Goal: Task Accomplishment & Management: Complete application form

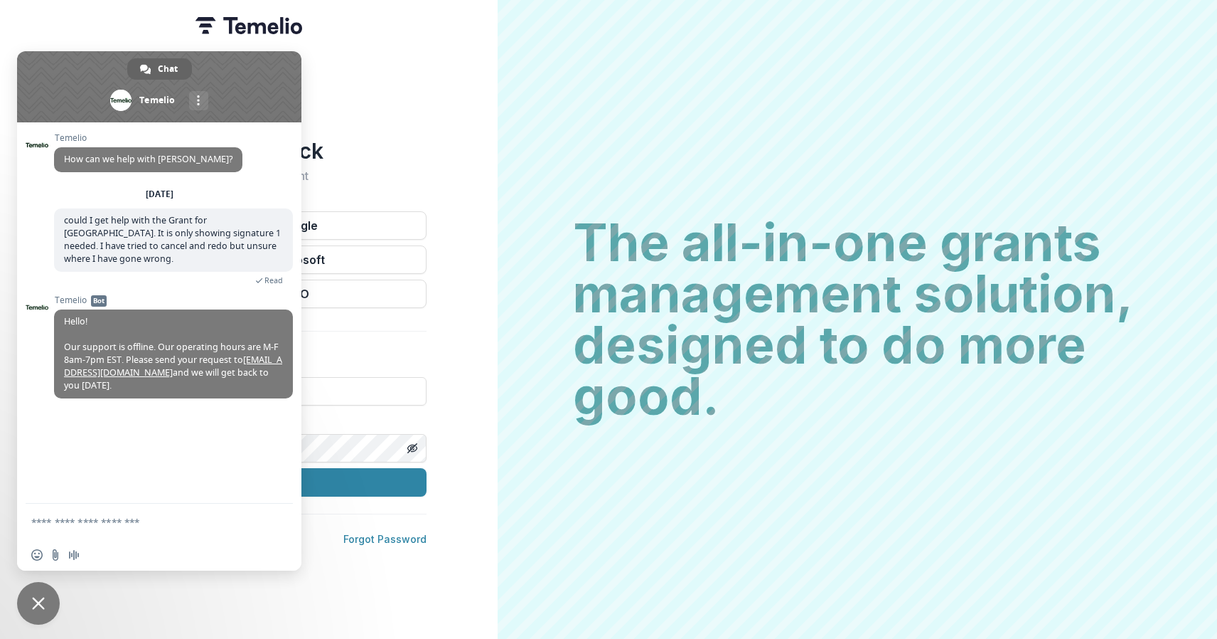
click at [480, 267] on div "Welcome back Sign into your account Continue with Google Continue with Microsof…" at bounding box center [249, 319] width 498 height 639
click at [41, 610] on span "Close chat" at bounding box center [38, 603] width 43 height 43
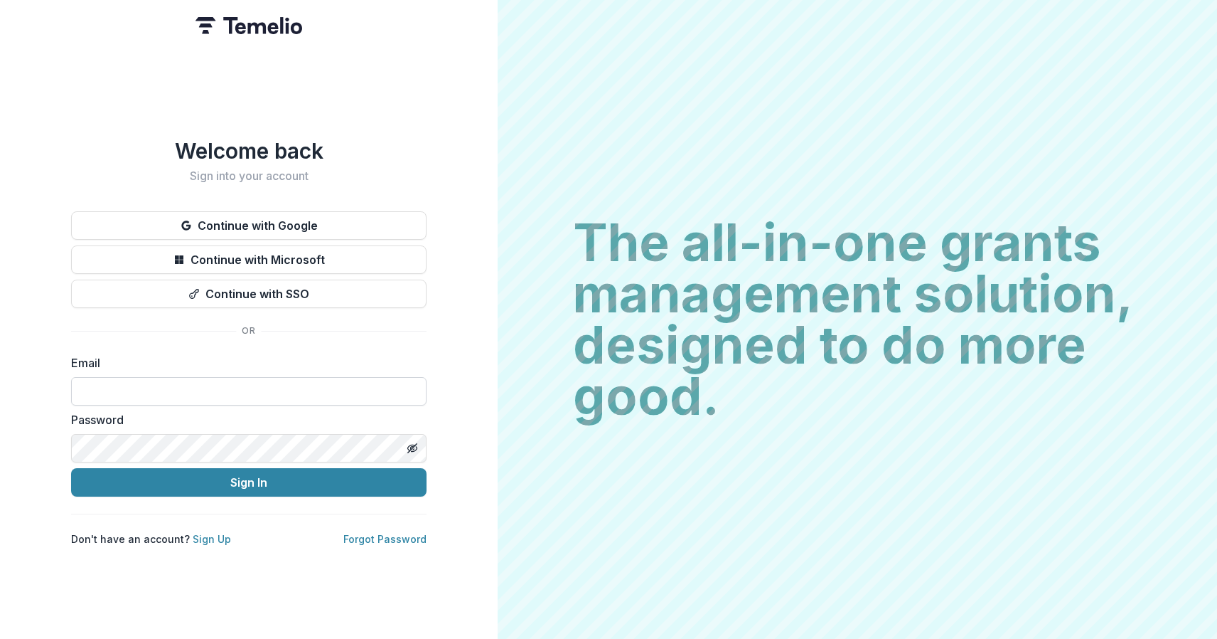
click at [178, 381] on input at bounding box center [249, 391] width 356 height 28
type input "**********"
click at [249, 476] on button "Sign In" at bounding box center [249, 482] width 356 height 28
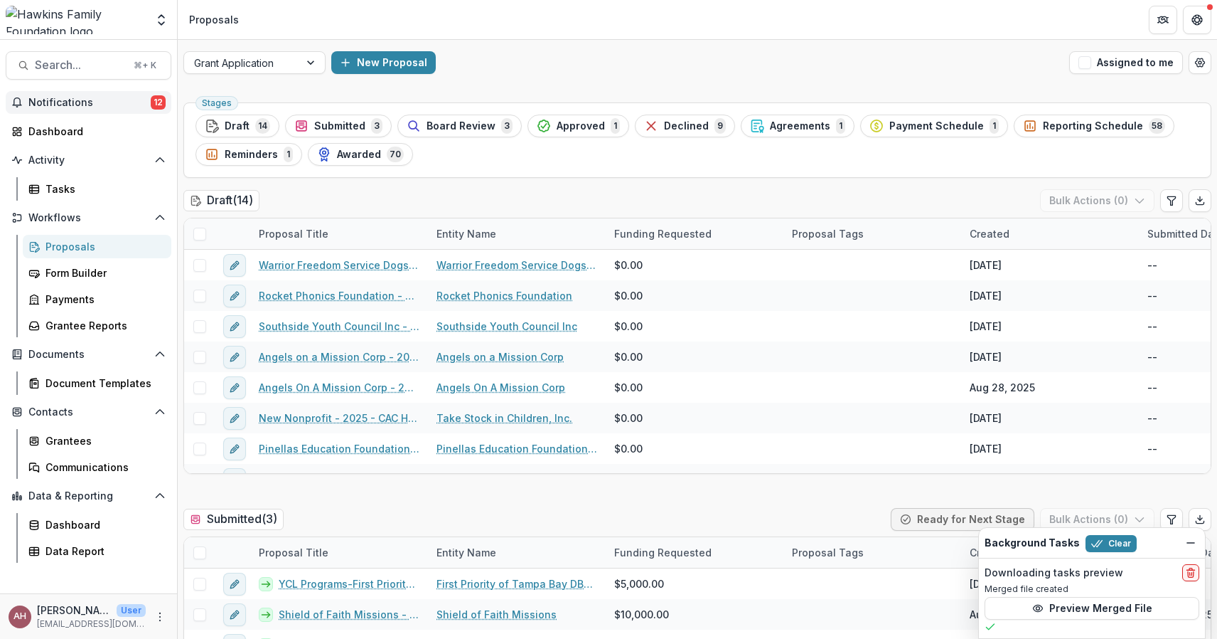
click at [63, 101] on span "Notifications" at bounding box center [89, 103] width 122 height 12
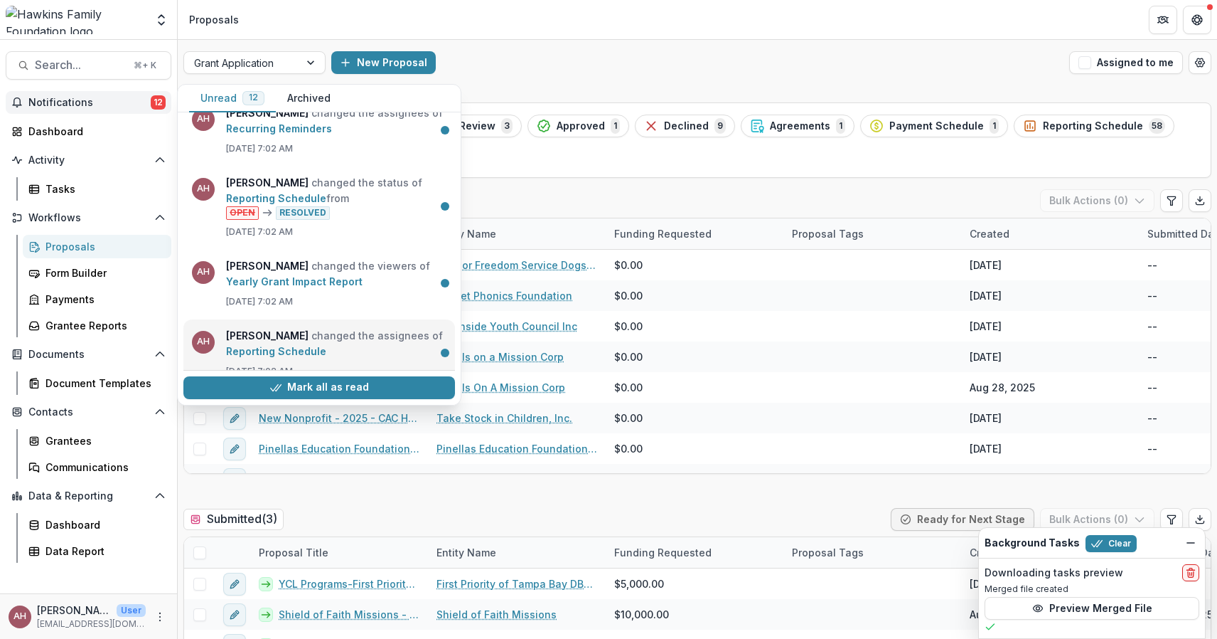
scroll to position [721, 0]
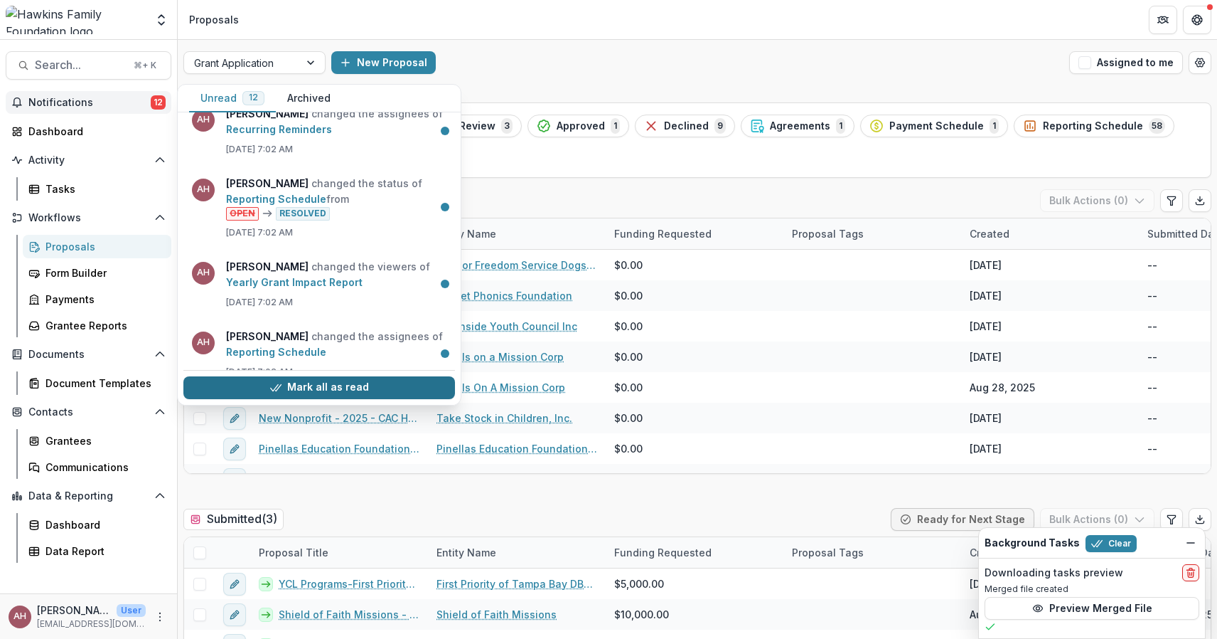
click at [274, 389] on icon "button" at bounding box center [275, 387] width 11 height 11
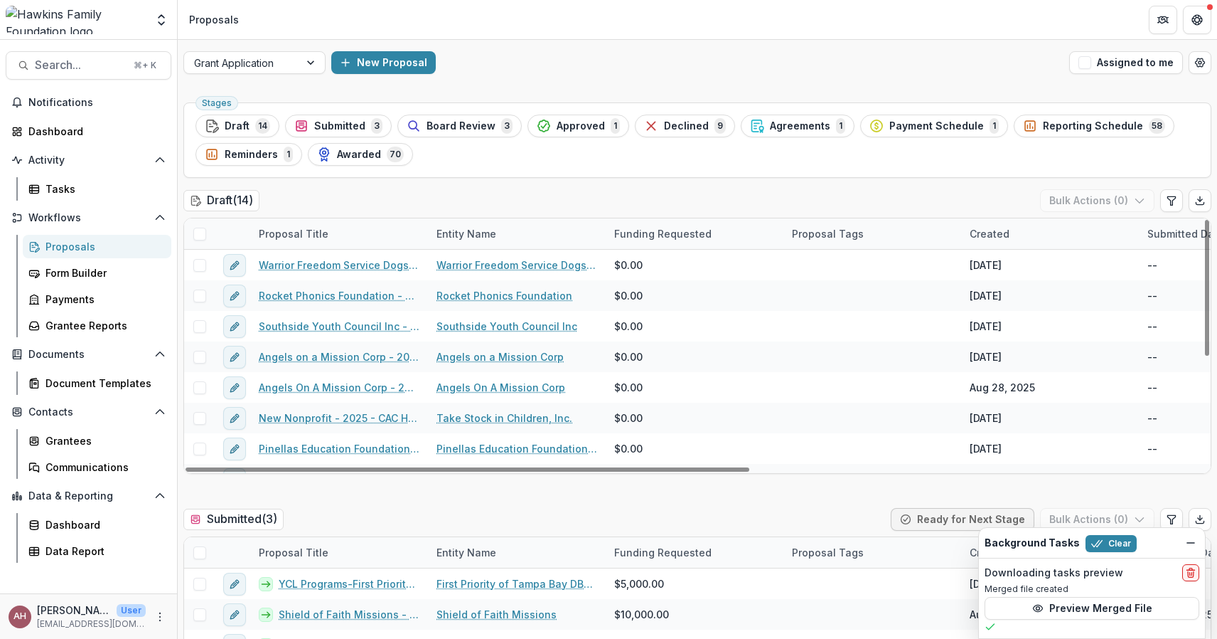
click at [572, 163] on ul "Stages Draft 14 Submitted 3 Board Review 3 Approved 1 Declined 9 Agreements 1 P…" at bounding box center [698, 139] width 1004 height 51
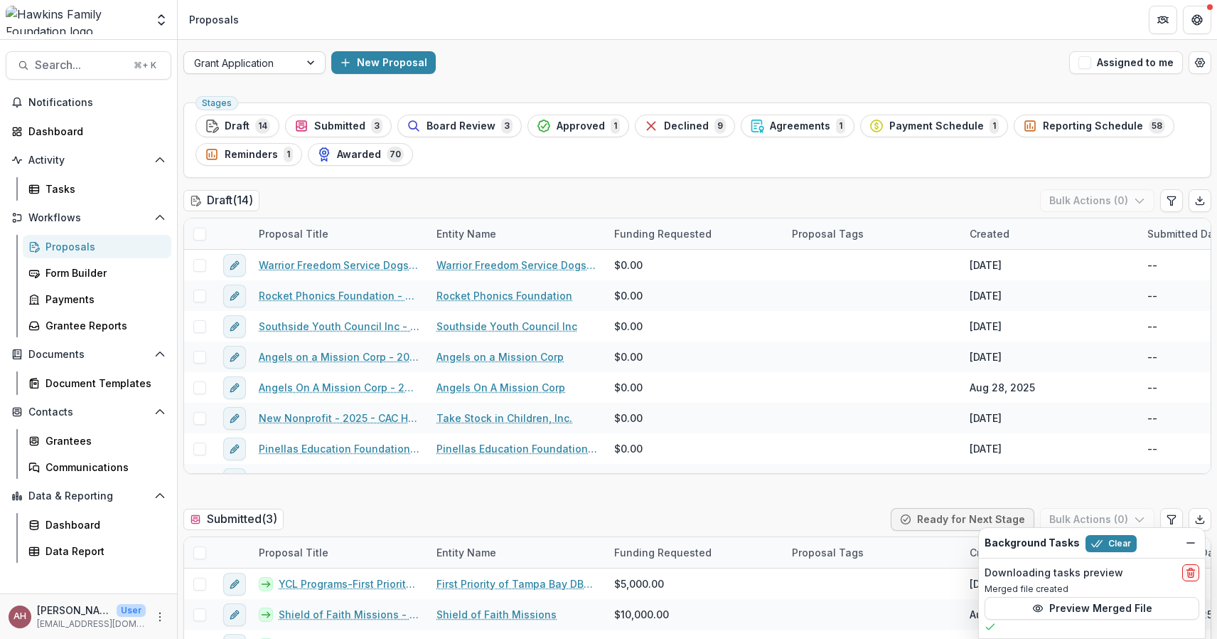
click at [305, 63] on div at bounding box center [312, 62] width 26 height 21
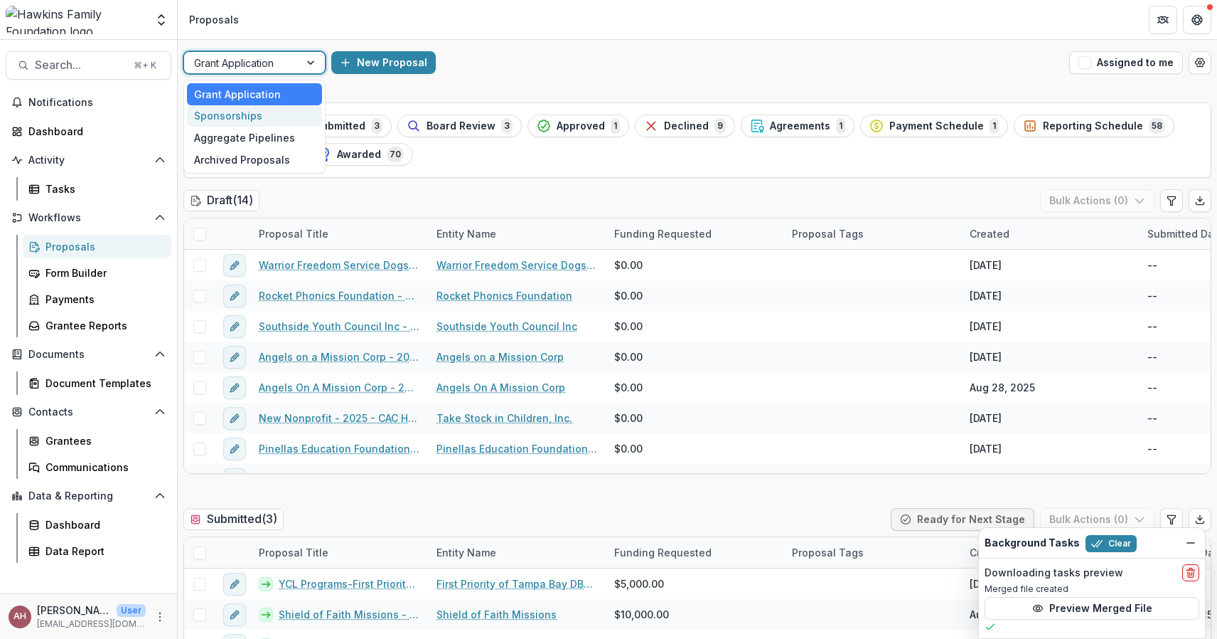
click at [246, 122] on div "Sponsorships" at bounding box center [254, 116] width 135 height 22
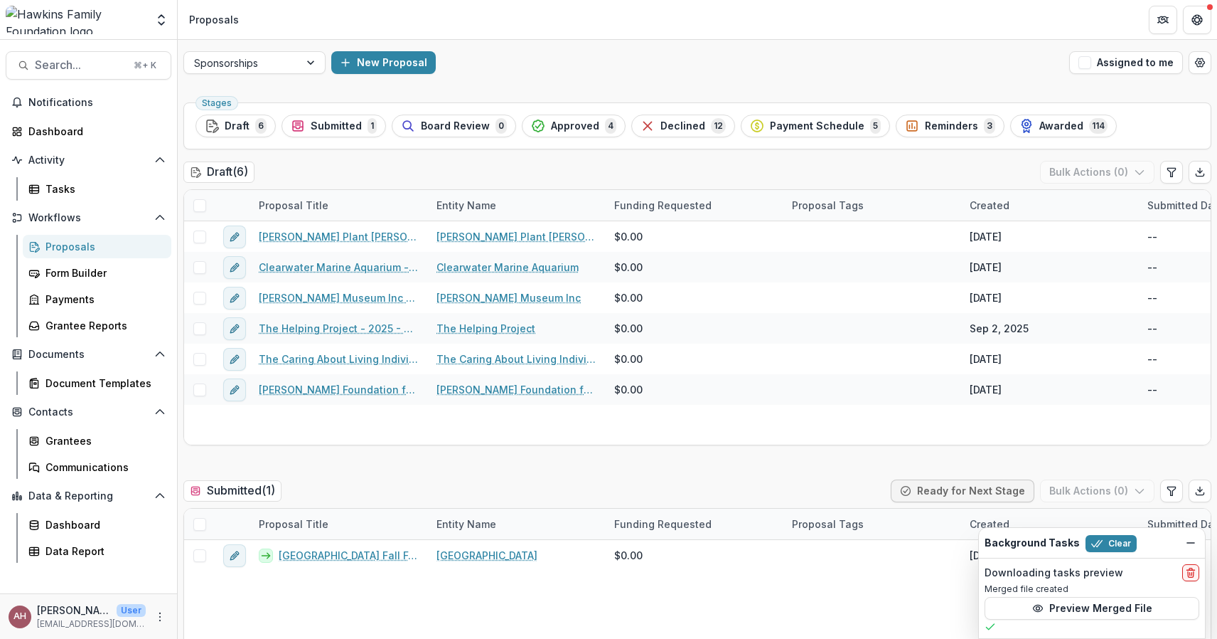
click at [316, 50] on div "Sponsorships New Proposal Assigned to me" at bounding box center [698, 63] width 1040 height 46
click at [309, 63] on div at bounding box center [312, 62] width 26 height 21
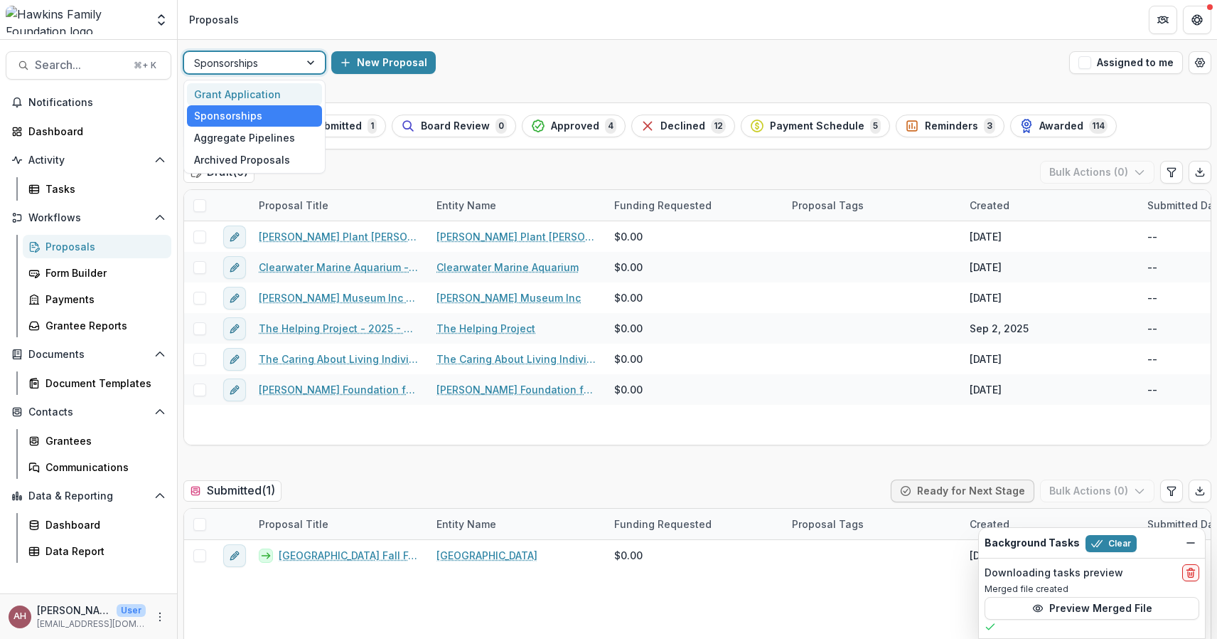
click at [262, 93] on div "Grant Application" at bounding box center [254, 94] width 135 height 22
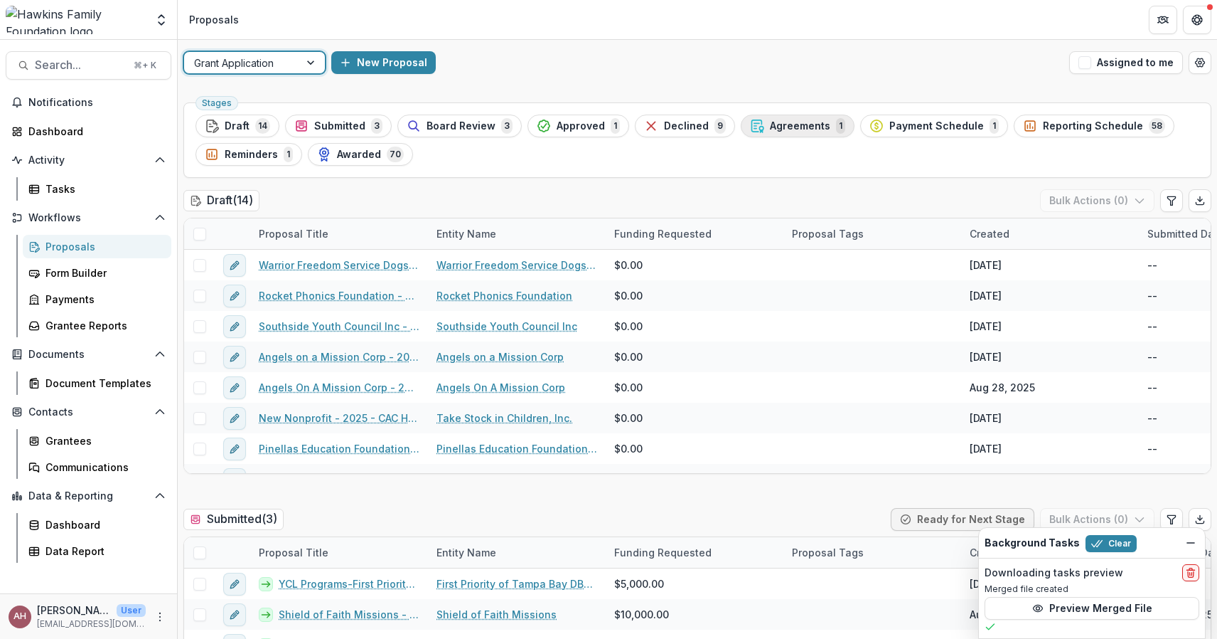
click at [781, 132] on div "Agreements 1" at bounding box center [797, 126] width 95 height 16
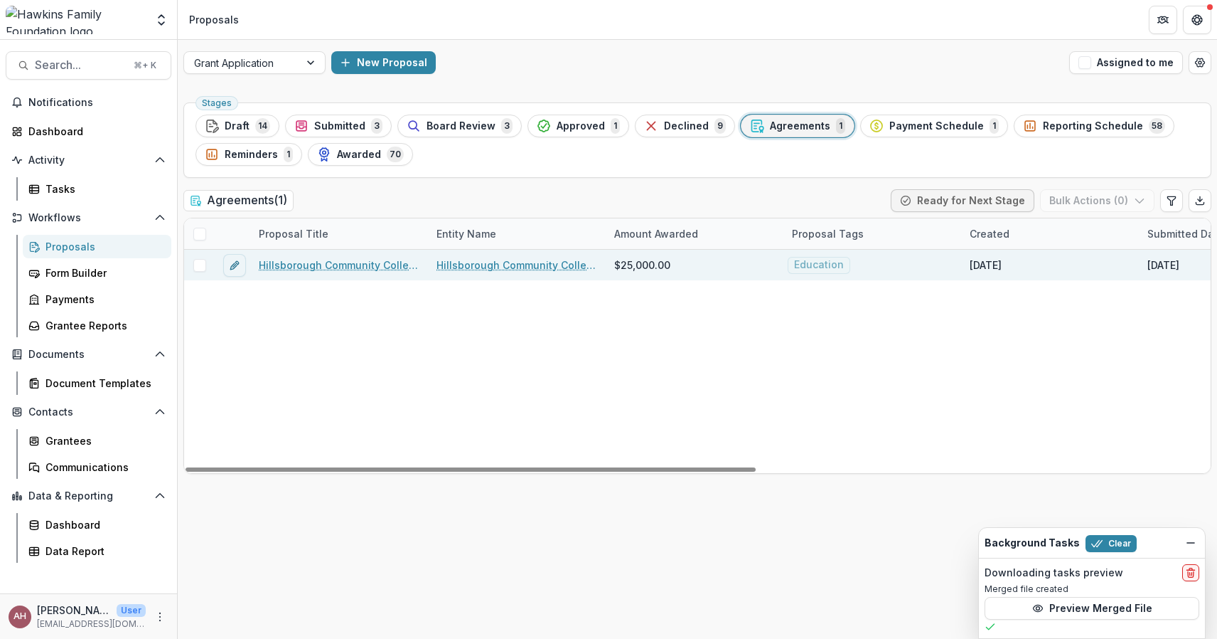
click at [338, 266] on link "Hillsborough Community College Foundation, Inc. - 2025 - CAC HFF Grant Applicat…" at bounding box center [339, 264] width 161 height 15
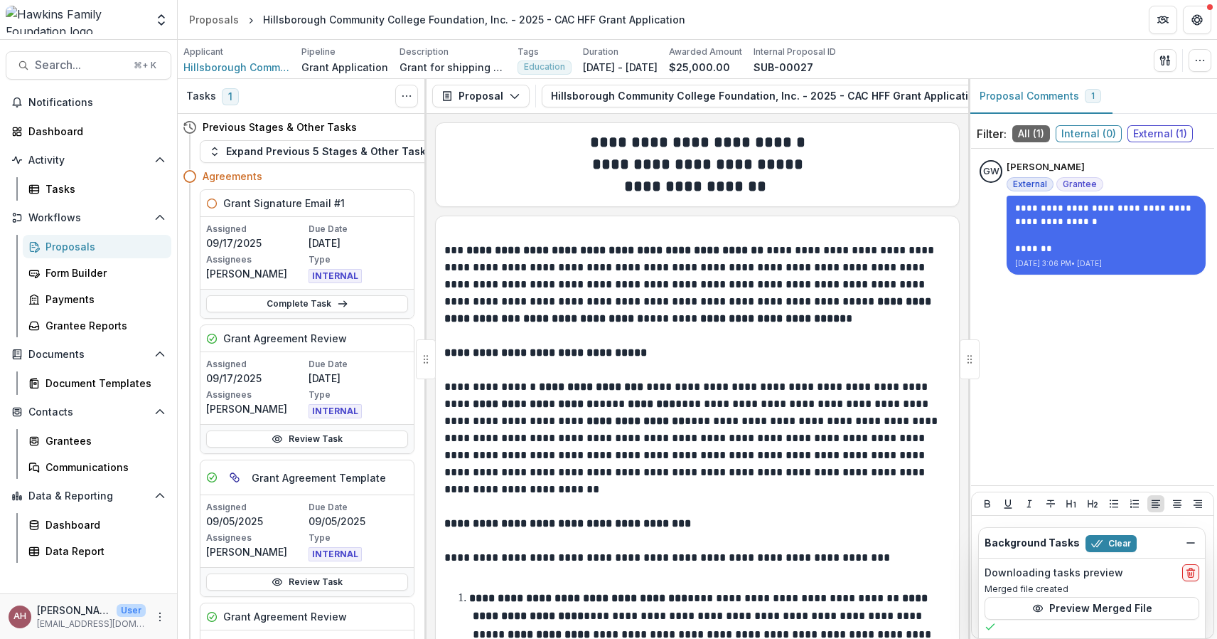
scroll to position [0, 1]
click at [243, 154] on button "Expand Previous 5 Stages & Other Tasks" at bounding box center [320, 151] width 241 height 23
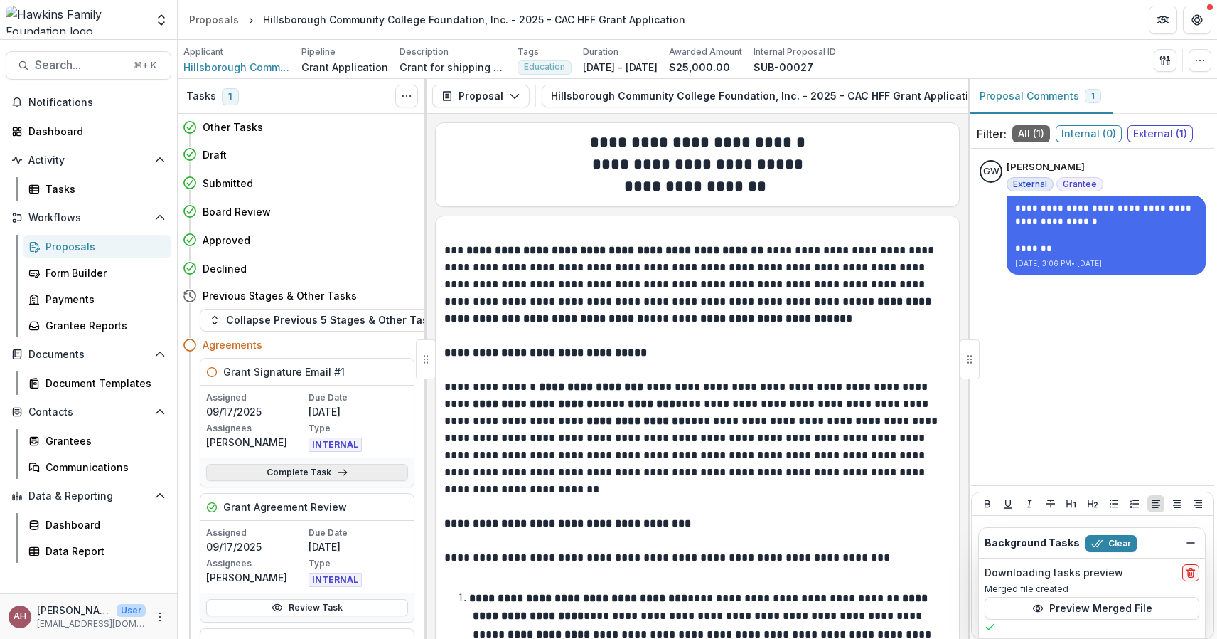
click at [341, 469] on icon at bounding box center [342, 471] width 11 height 11
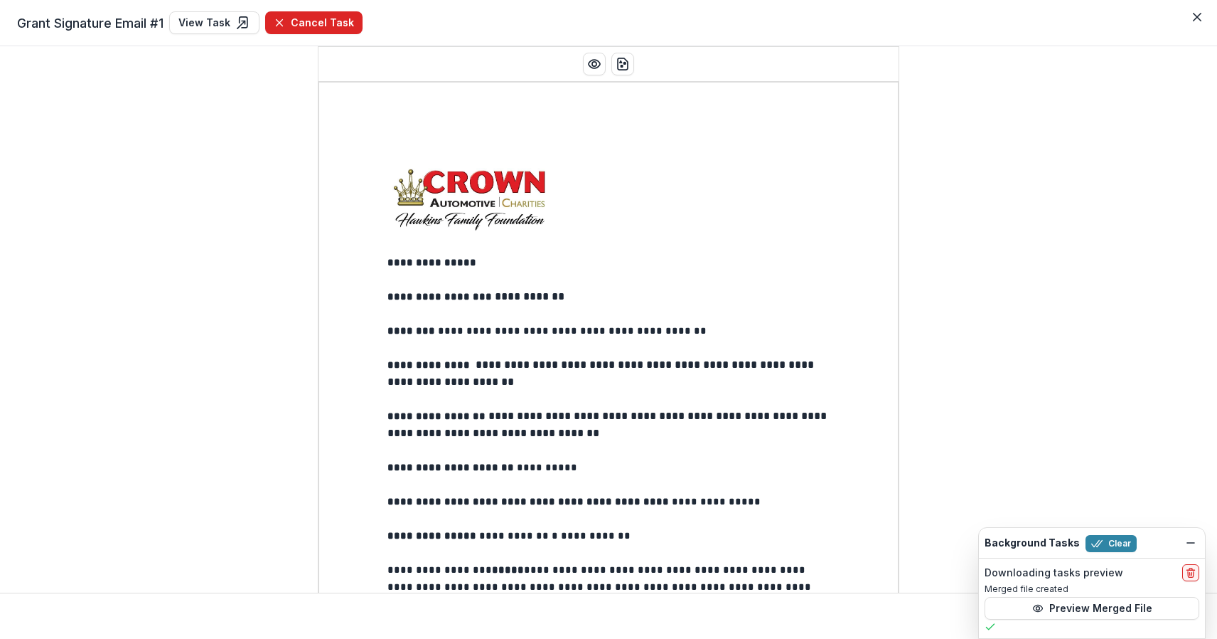
click at [321, 18] on button "Cancel Task" at bounding box center [313, 22] width 97 height 23
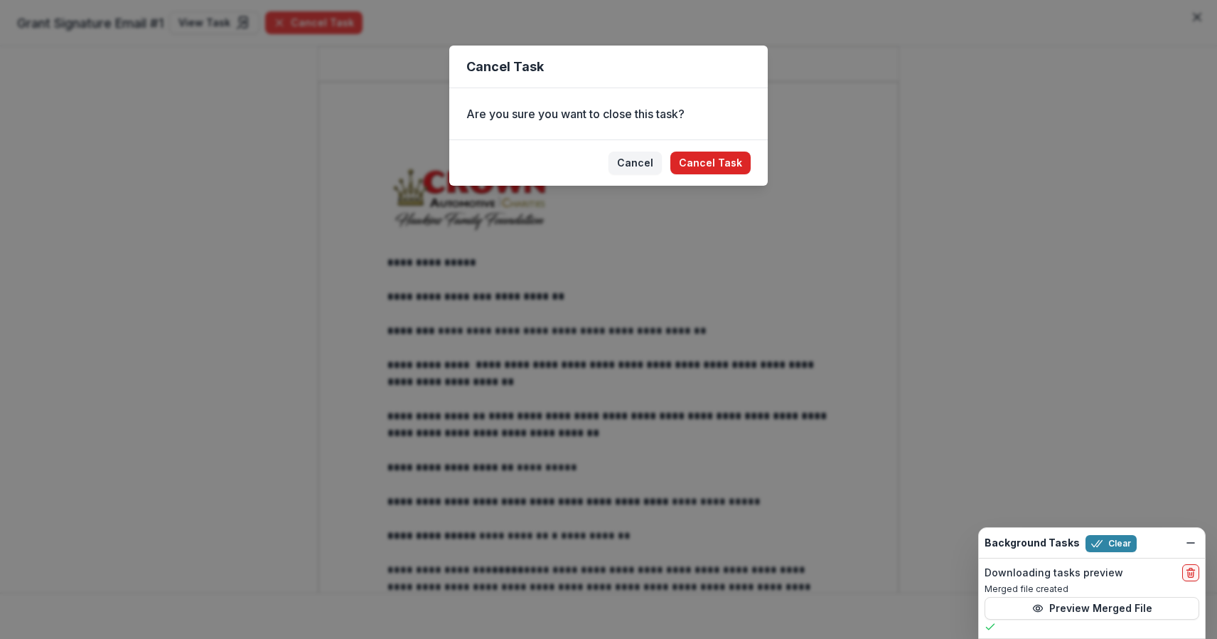
click at [722, 167] on button "Cancel Task" at bounding box center [711, 162] width 80 height 23
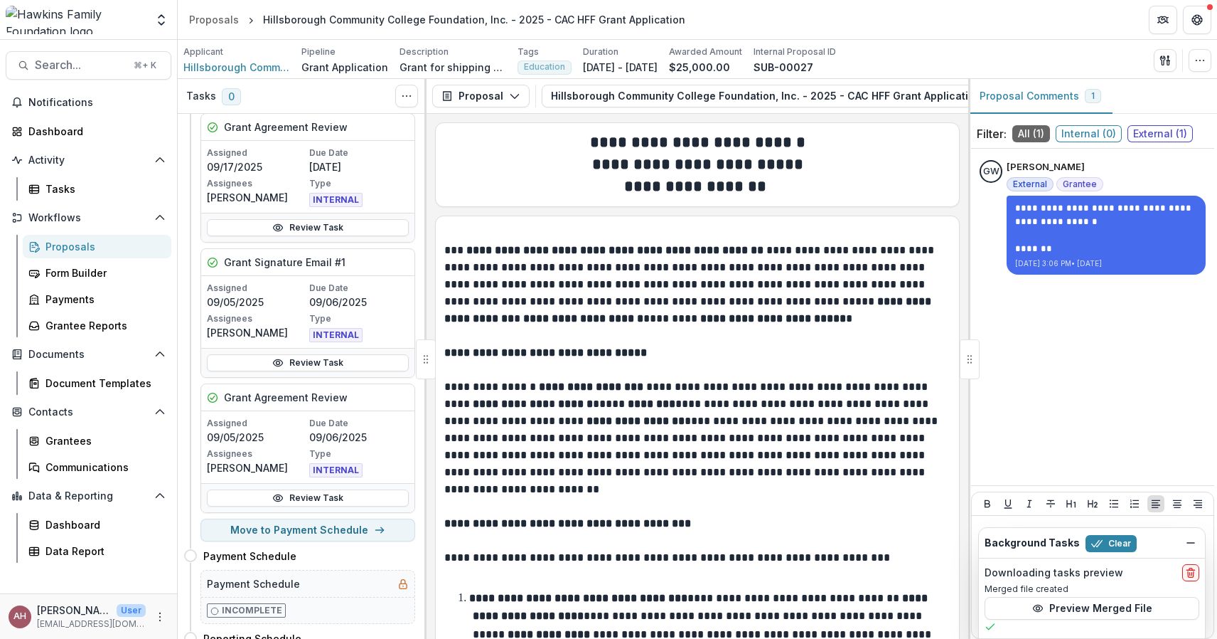
scroll to position [523, 0]
click at [317, 365] on link "Review Task" at bounding box center [308, 361] width 202 height 17
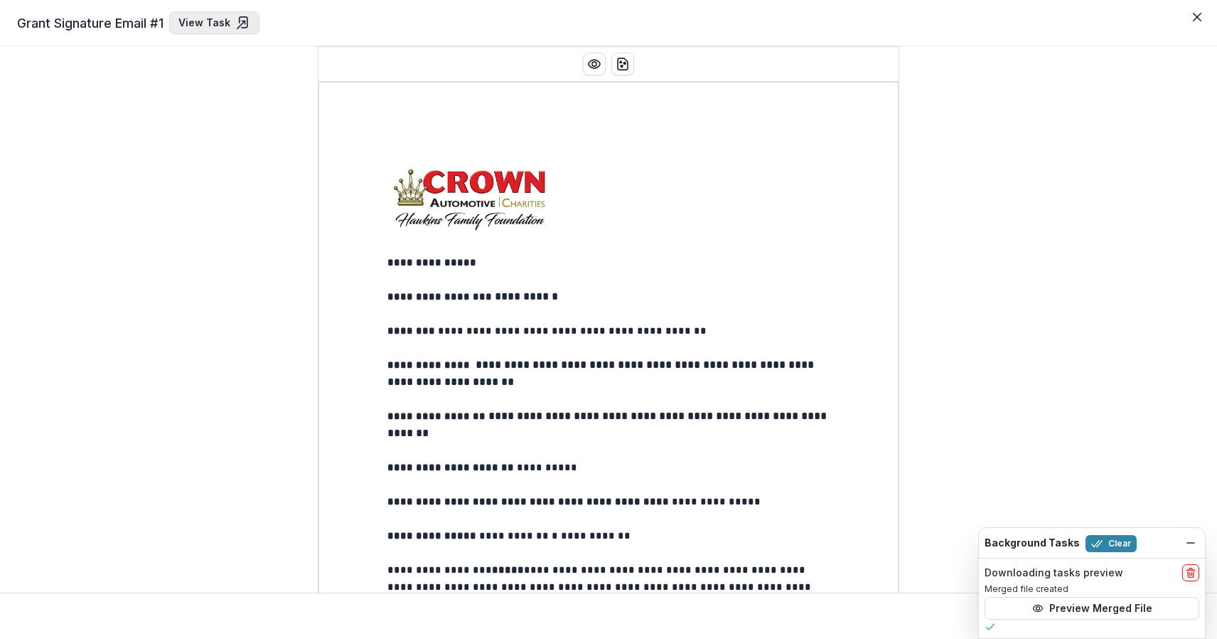
click at [244, 23] on icon at bounding box center [243, 23] width 14 height 14
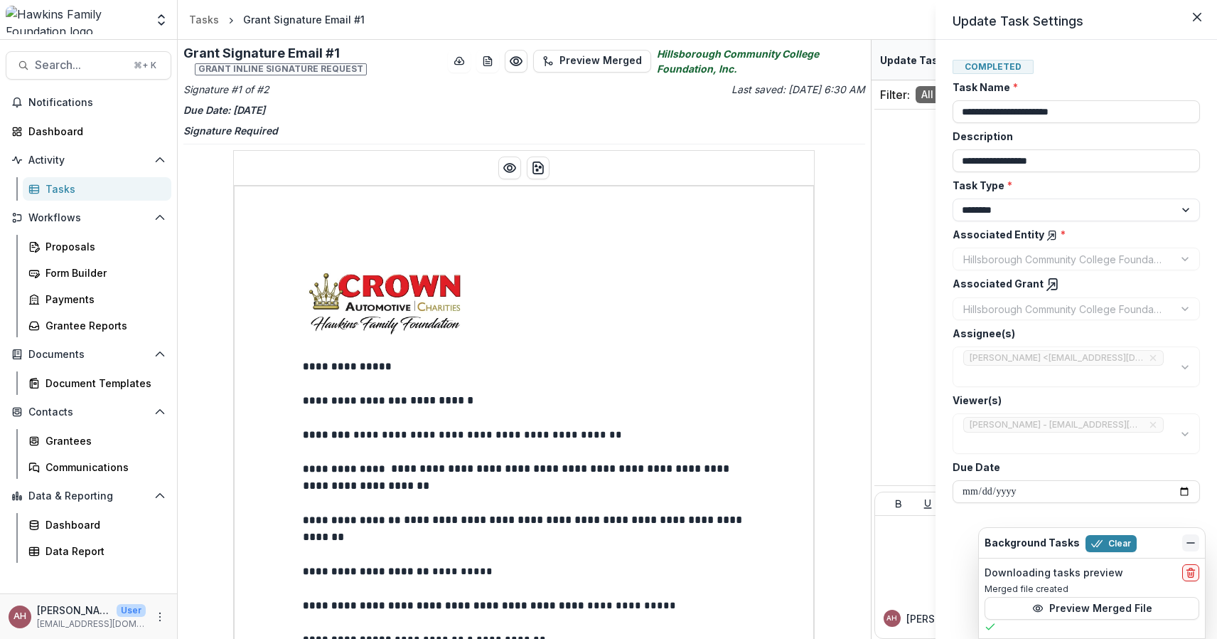
click at [1194, 536] on button "Dismiss" at bounding box center [1191, 542] width 17 height 17
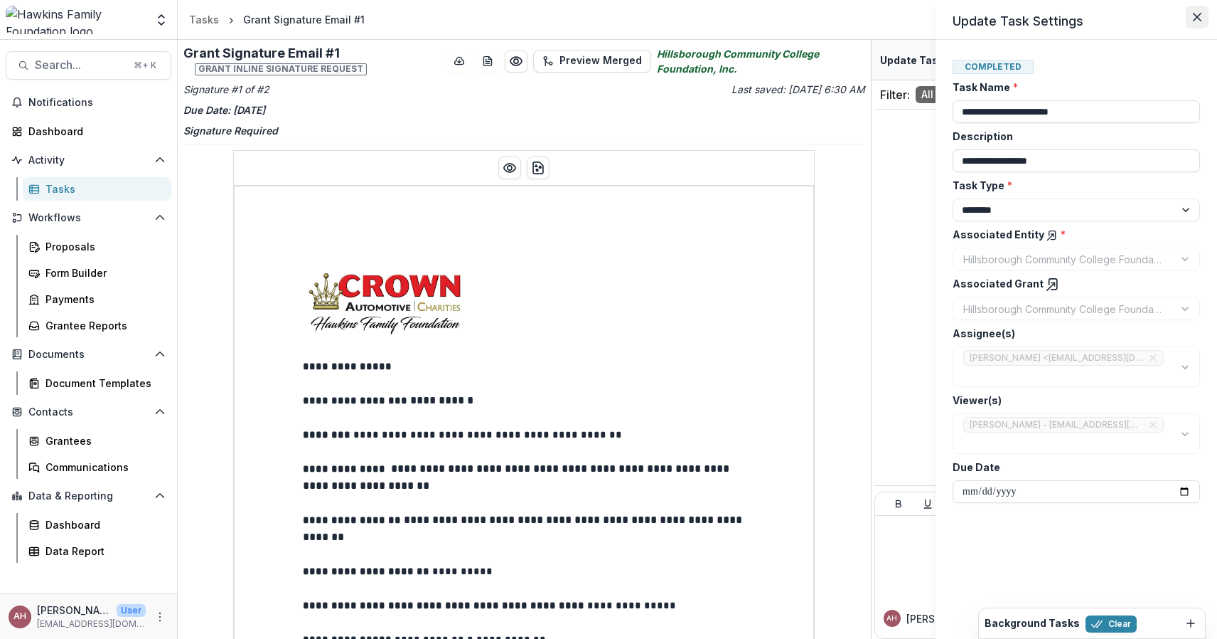
click at [1189, 18] on button "Close" at bounding box center [1197, 17] width 23 height 23
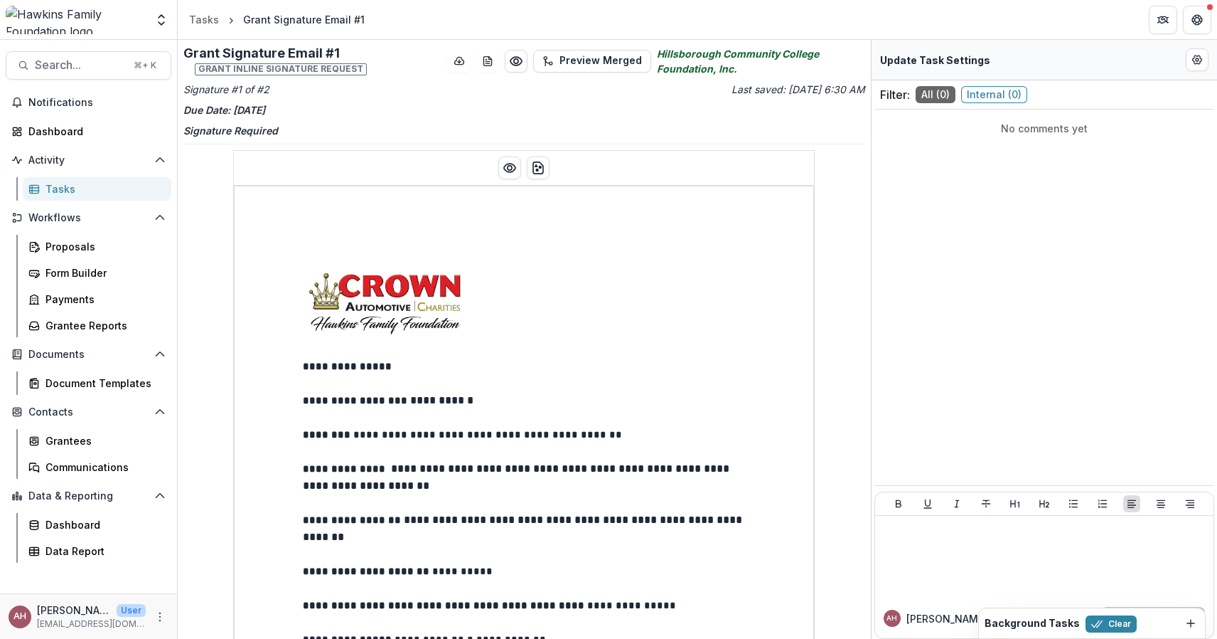
click at [85, 196] on link "Tasks" at bounding box center [97, 188] width 149 height 23
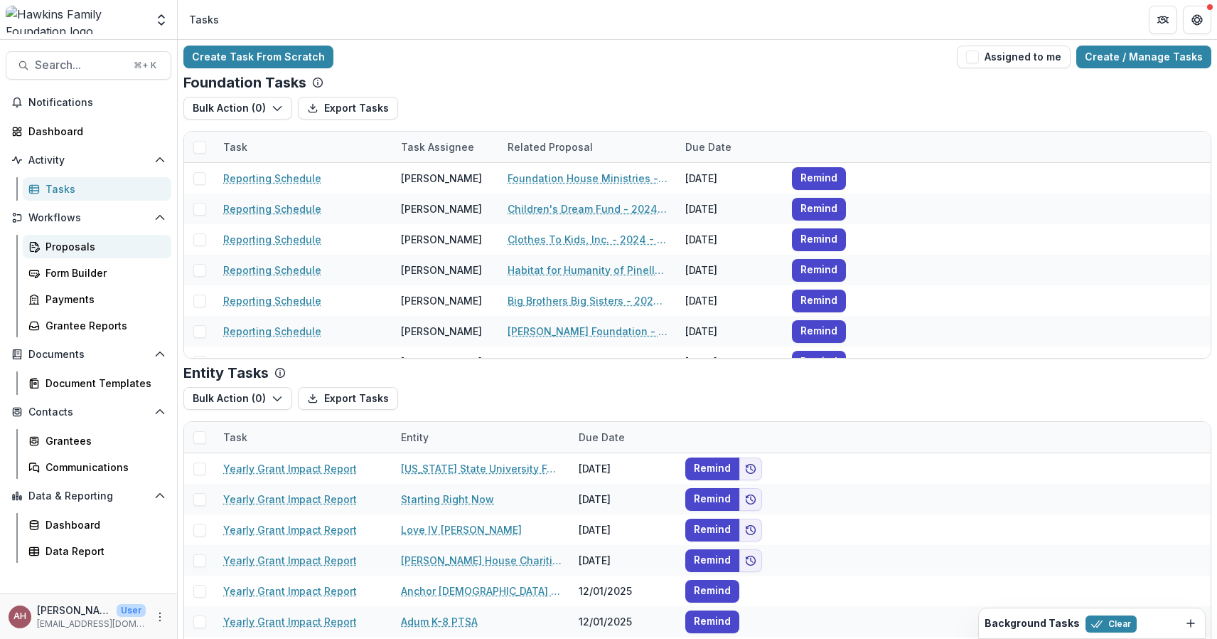
click at [65, 246] on div "Proposals" at bounding box center [103, 246] width 114 height 15
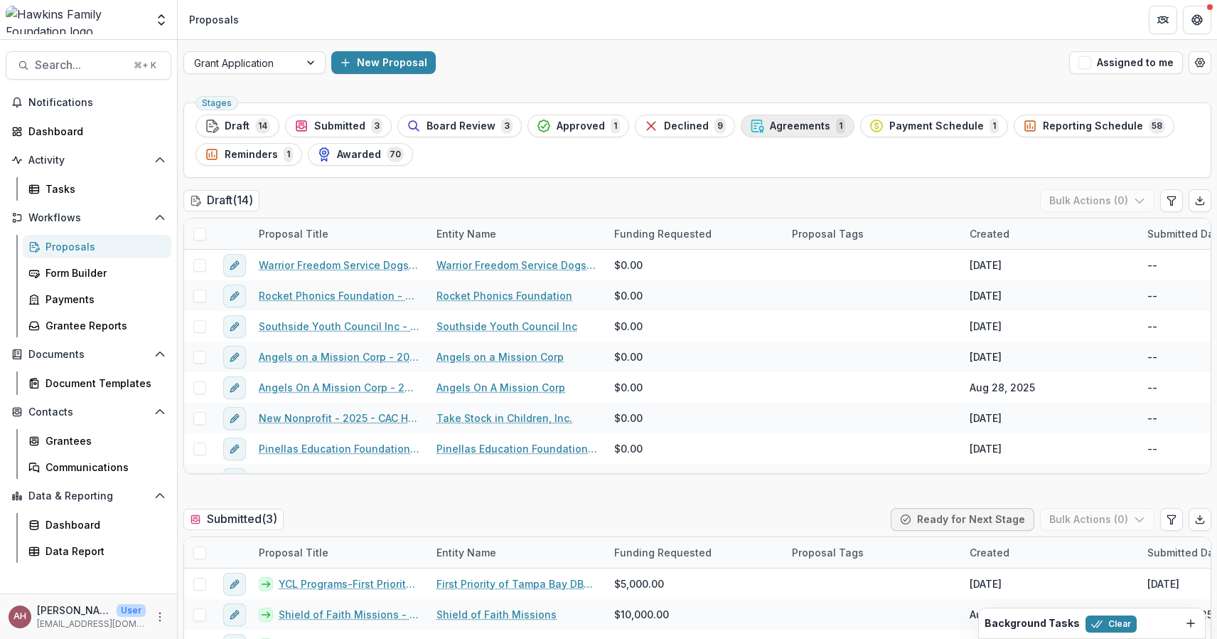
click at [808, 120] on span "Agreements" at bounding box center [800, 126] width 60 height 12
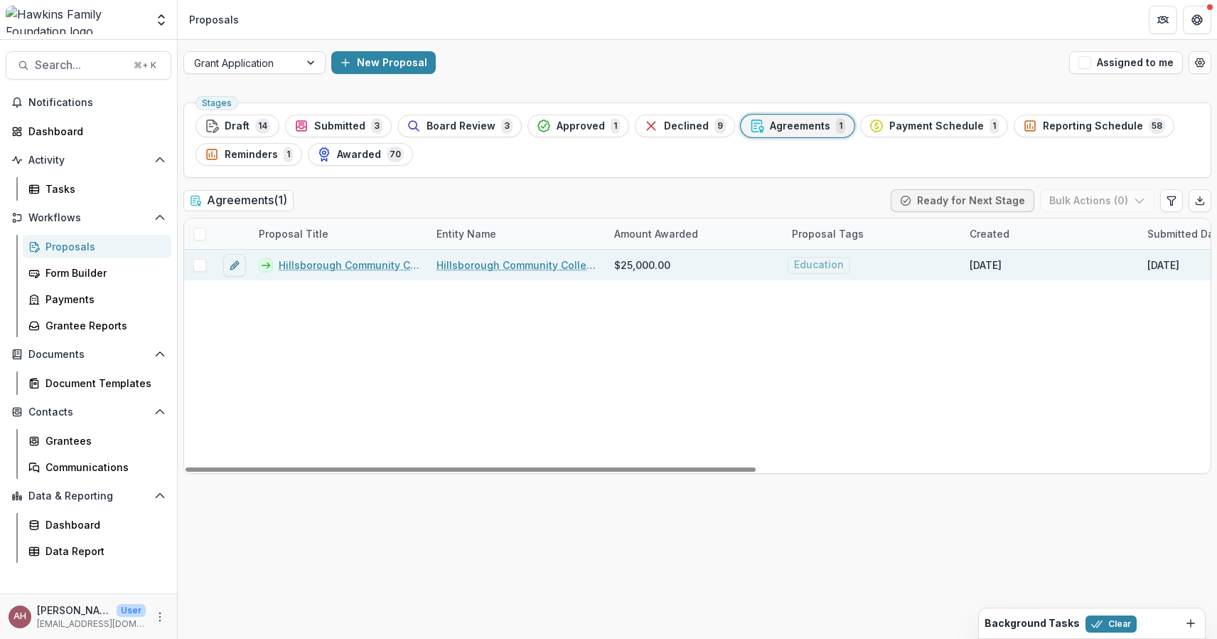
click at [373, 264] on link "Hillsborough Community College Foundation, Inc. - 2025 - CAC HFF Grant Applicat…" at bounding box center [349, 264] width 141 height 15
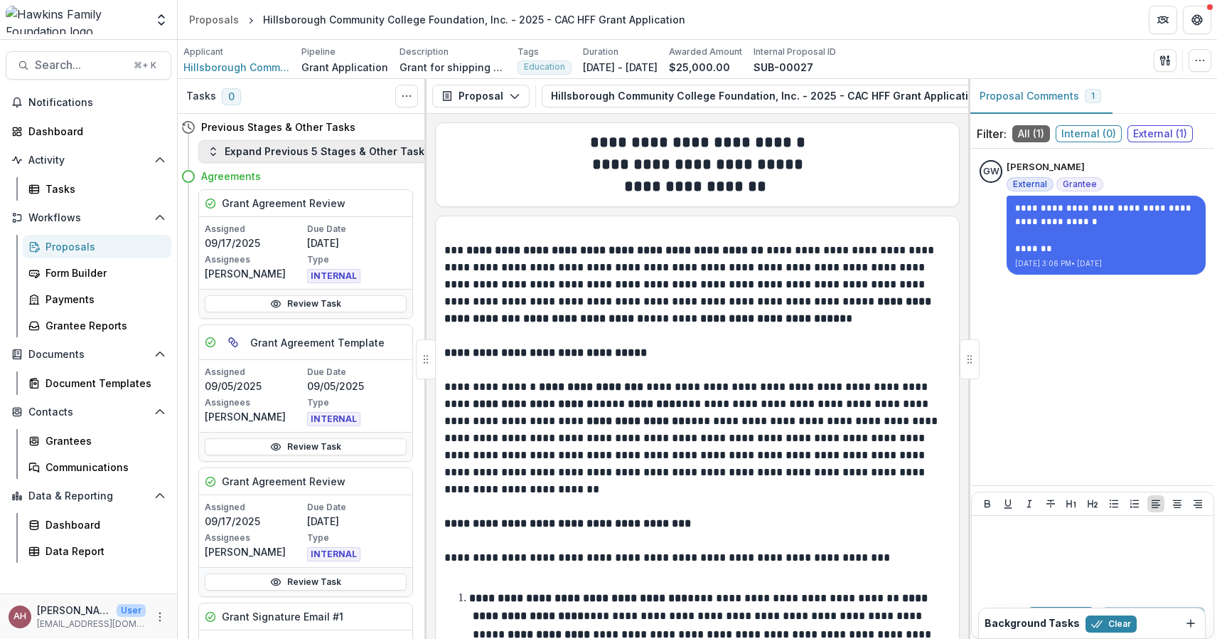
scroll to position [0, 2]
click at [375, 149] on button "Expand Previous 5 Stages & Other Tasks" at bounding box center [318, 151] width 241 height 23
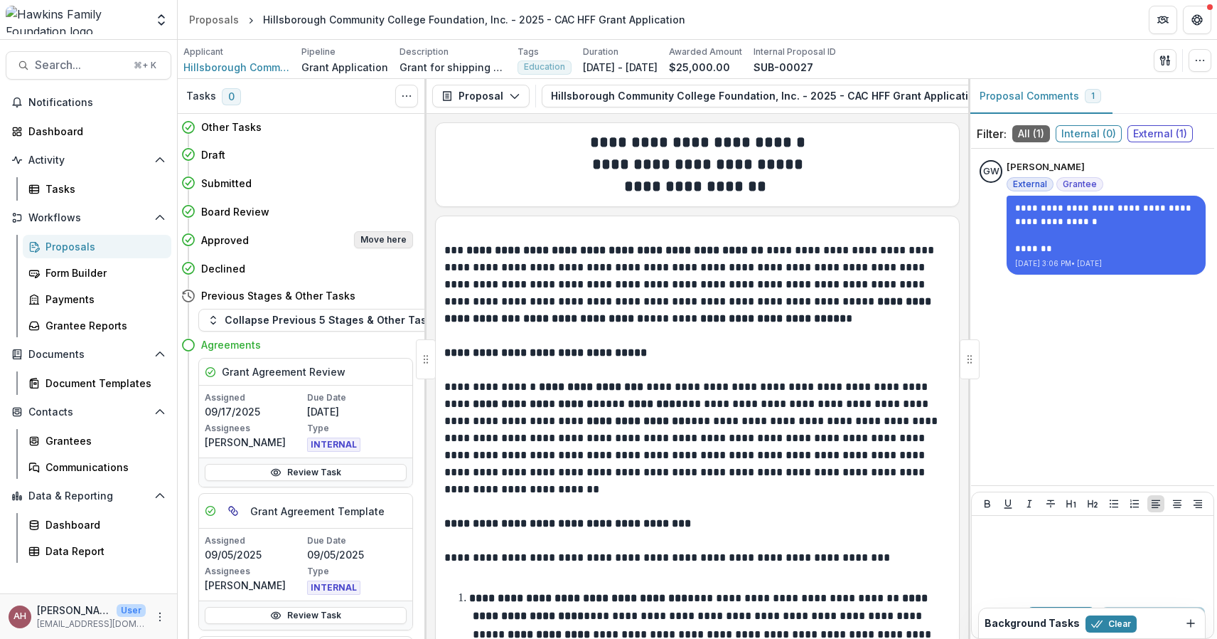
click at [378, 236] on button "Move here" at bounding box center [383, 239] width 59 height 17
select select "********"
select select "**********"
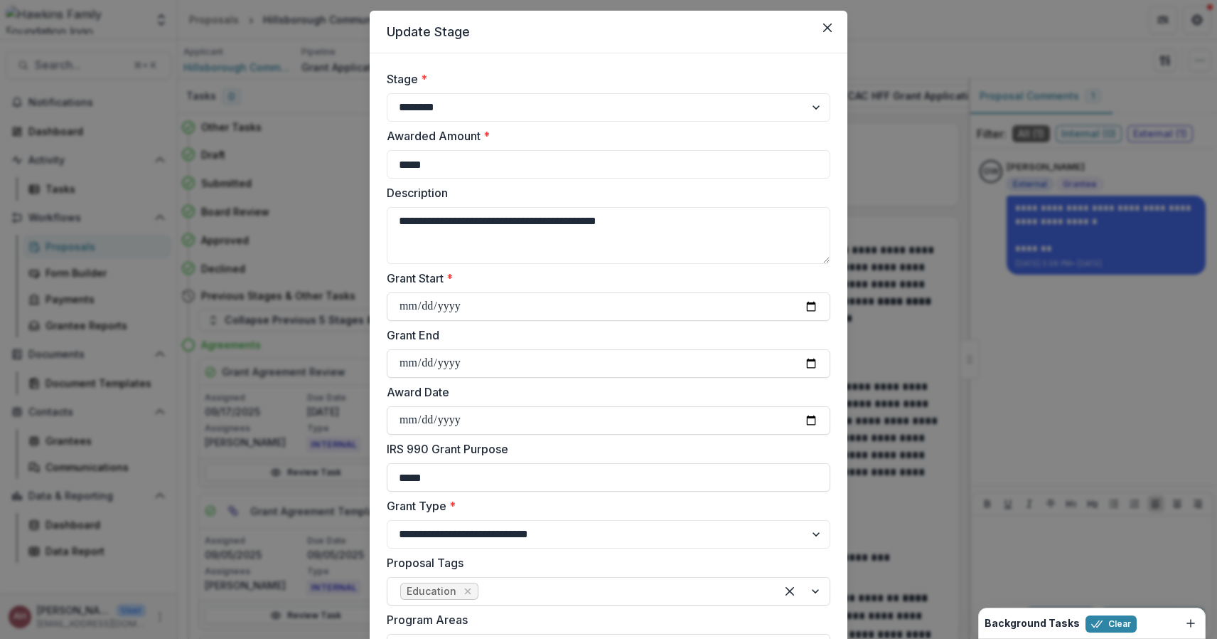
scroll to position [34, 0]
drag, startPoint x: 450, startPoint y: 225, endPoint x: 716, endPoint y: 228, distance: 266.0
click at [716, 228] on textarea "**********" at bounding box center [609, 236] width 444 height 57
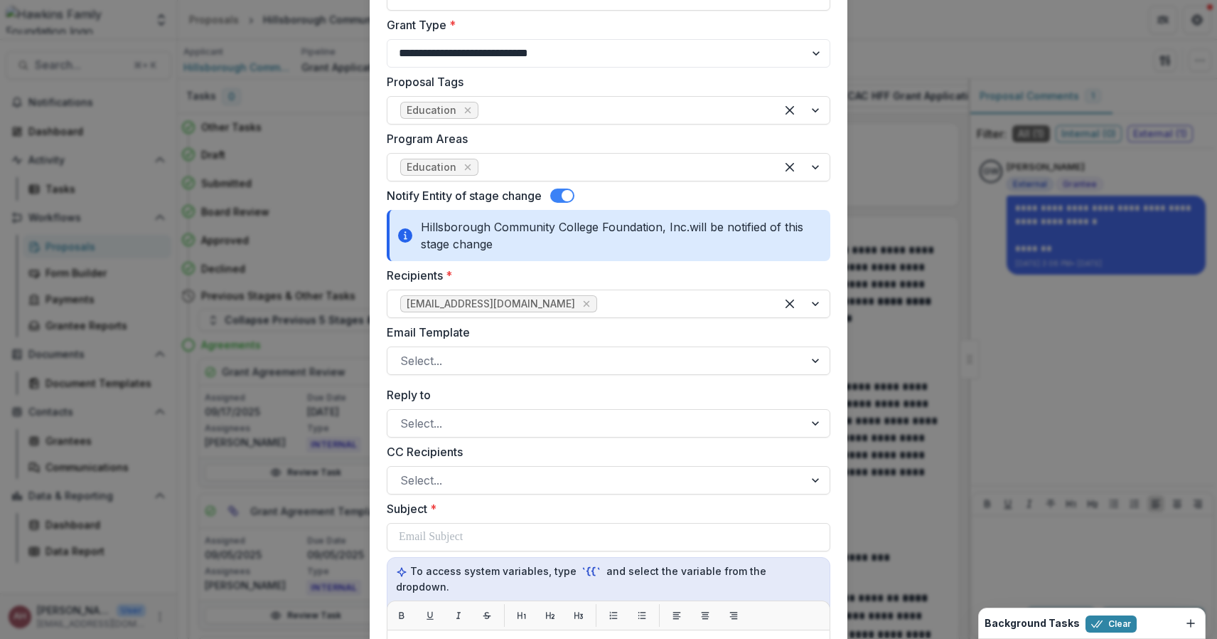
scroll to position [528, 0]
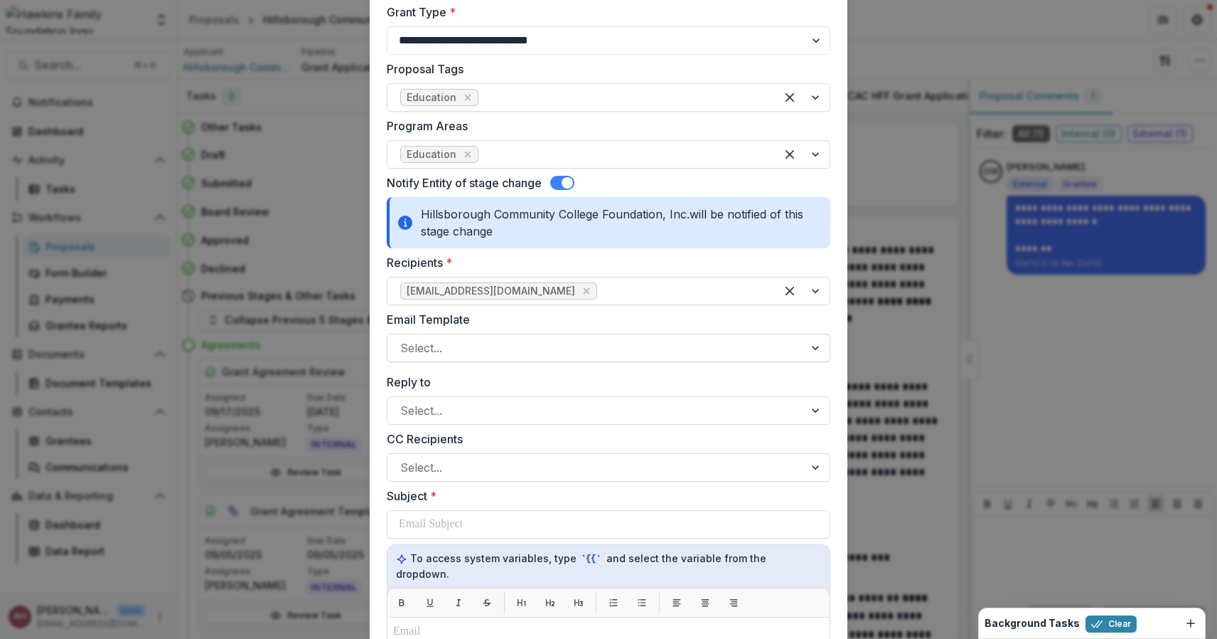
type textarea "**********"
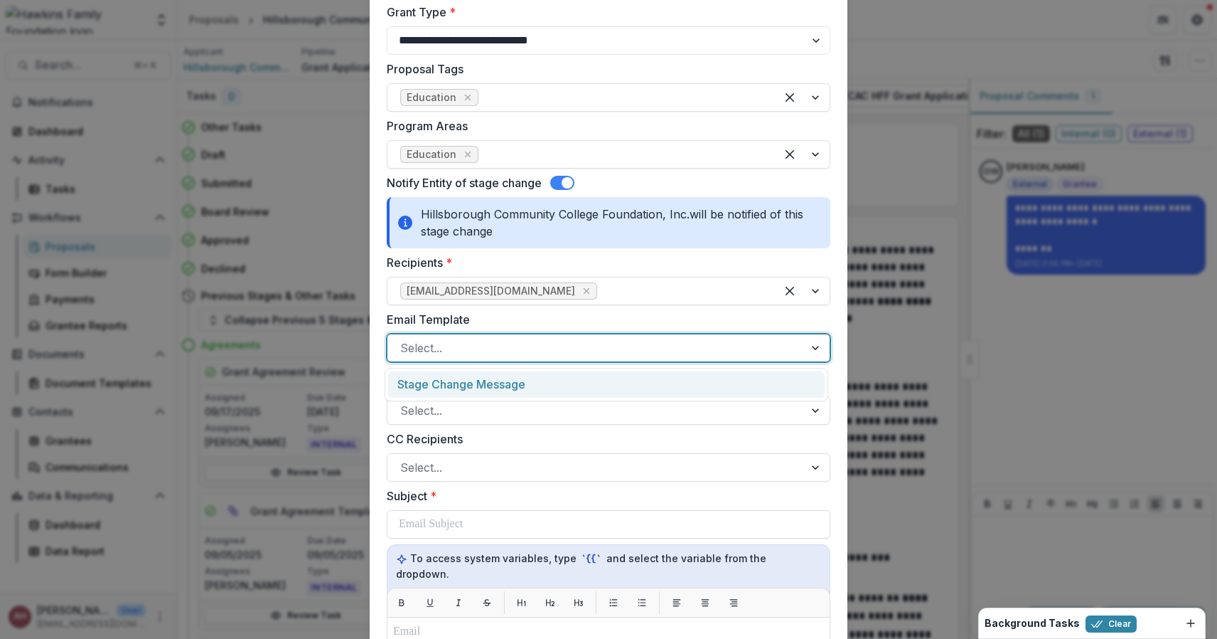
click at [646, 353] on div at bounding box center [595, 348] width 391 height 20
click at [632, 318] on label "Email Template" at bounding box center [604, 319] width 435 height 17
click at [404, 339] on input "Email Template" at bounding box center [402, 347] width 4 height 17
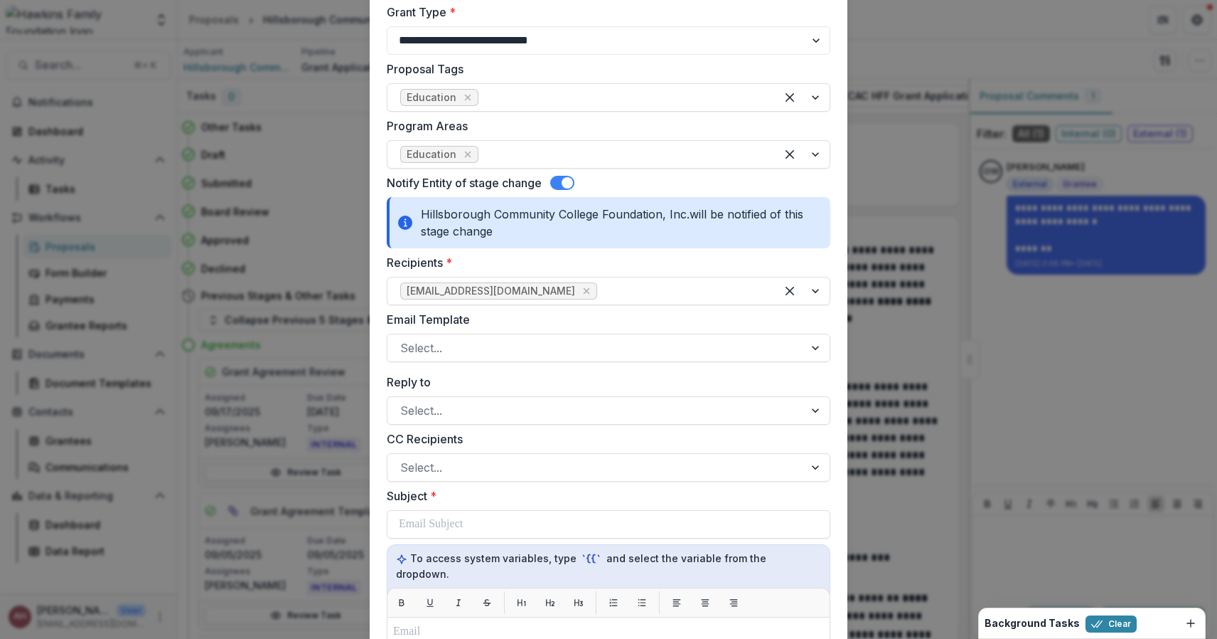
click at [812, 369] on div "**********" at bounding box center [609, 351] width 444 height 1549
click at [810, 315] on label "Email Template" at bounding box center [604, 319] width 435 height 17
click at [404, 339] on input "Email Template" at bounding box center [402, 347] width 4 height 17
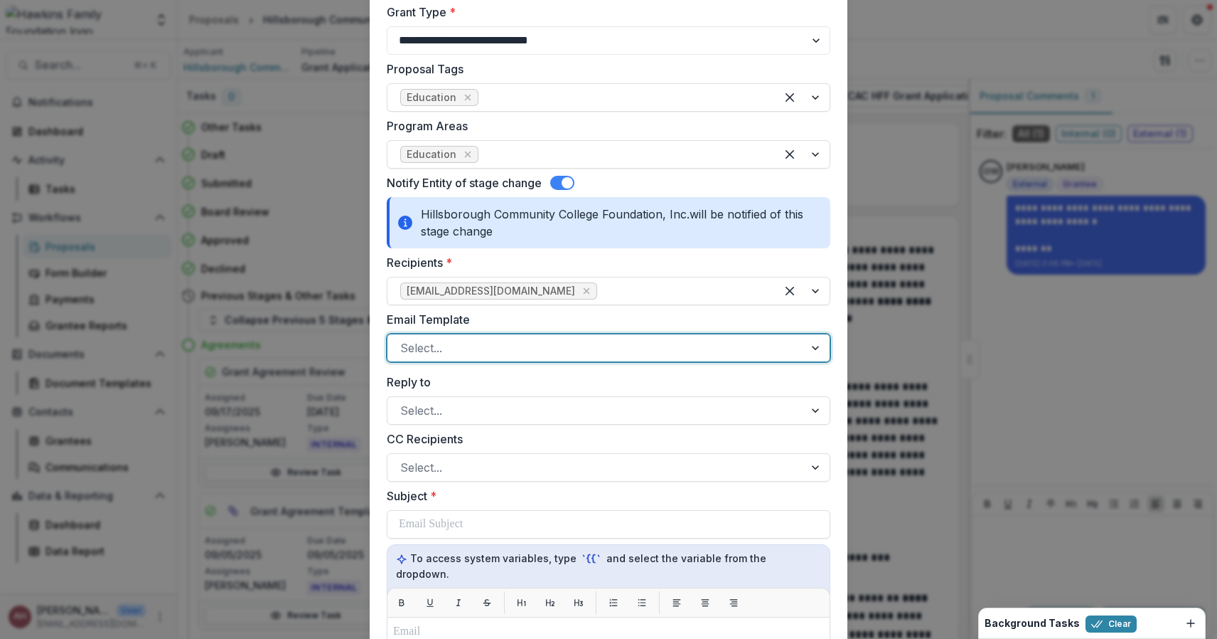
click at [813, 347] on div at bounding box center [817, 347] width 26 height 27
click at [804, 378] on div "Stage Change Message" at bounding box center [606, 384] width 437 height 26
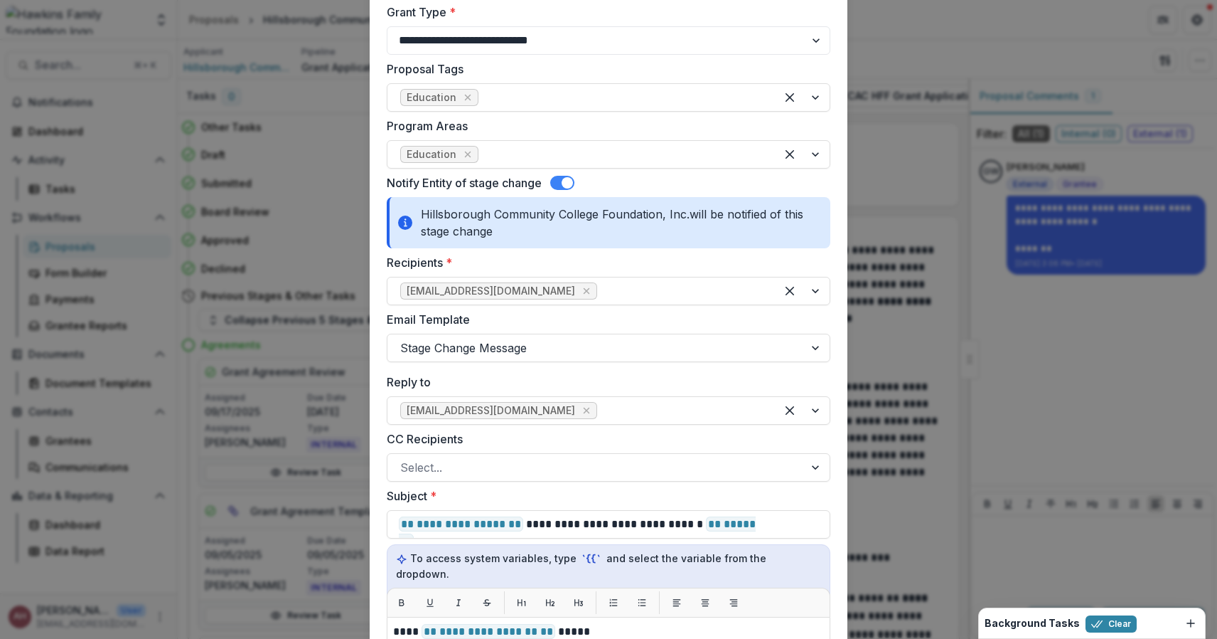
click at [721, 378] on label "Reply to" at bounding box center [604, 381] width 435 height 17
click at [604, 402] on input "Reply to" at bounding box center [602, 410] width 4 height 17
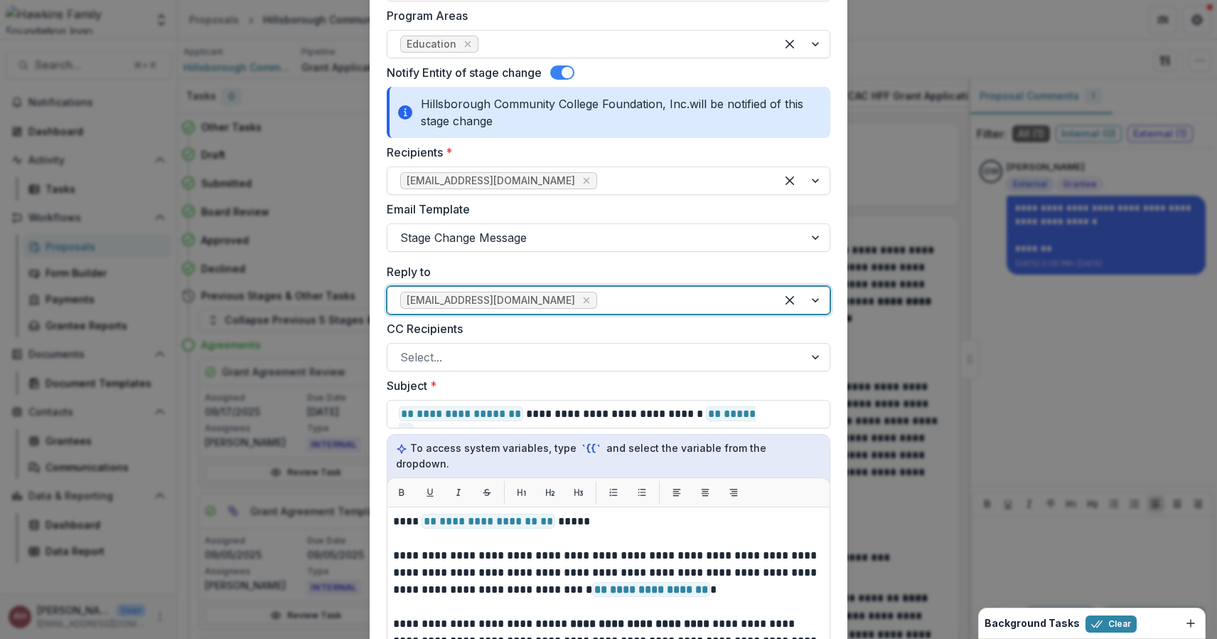
scroll to position [535, 0]
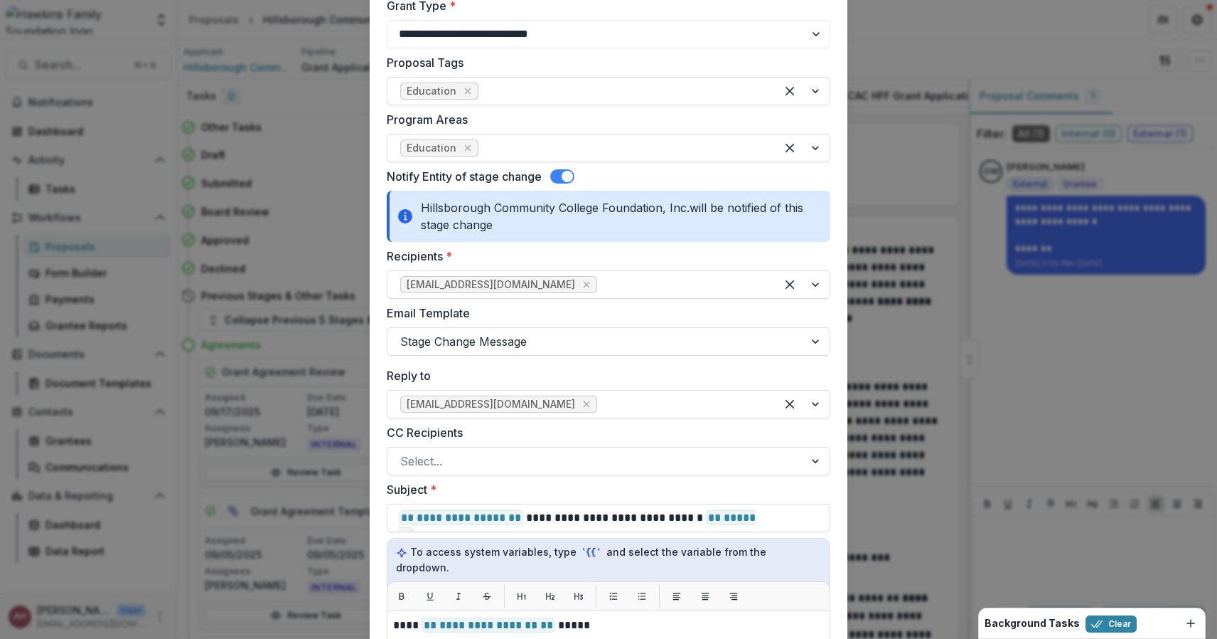
click at [572, 170] on span at bounding box center [562, 176] width 24 height 14
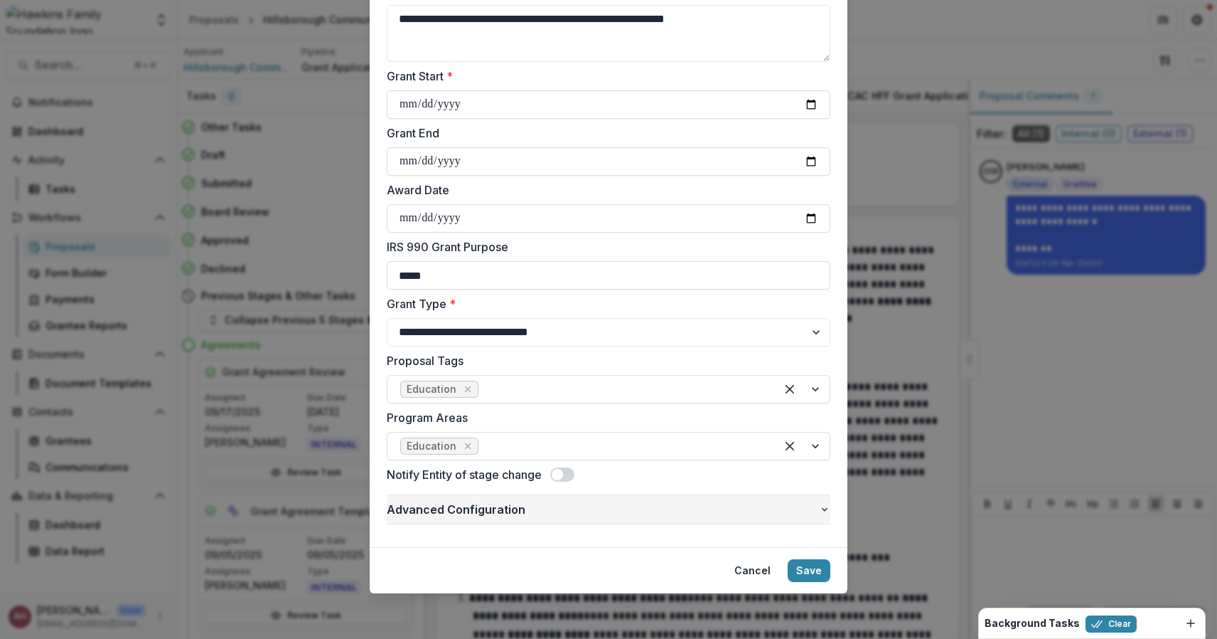
click at [823, 508] on icon "button" at bounding box center [824, 508] width 11 height 11
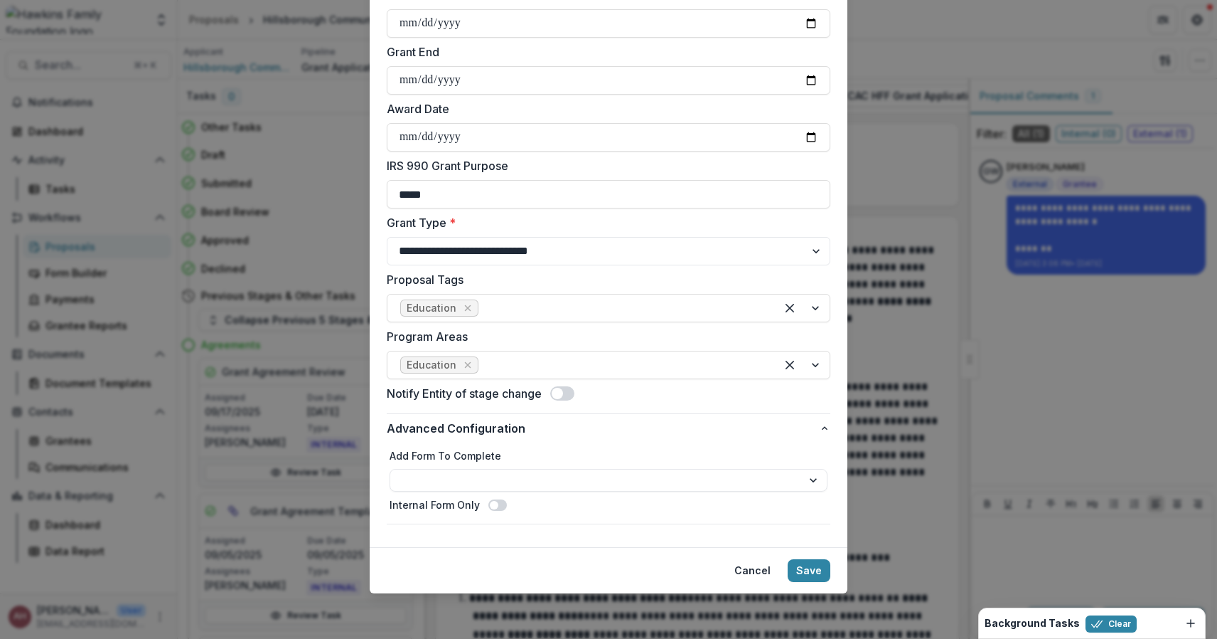
scroll to position [316, 0]
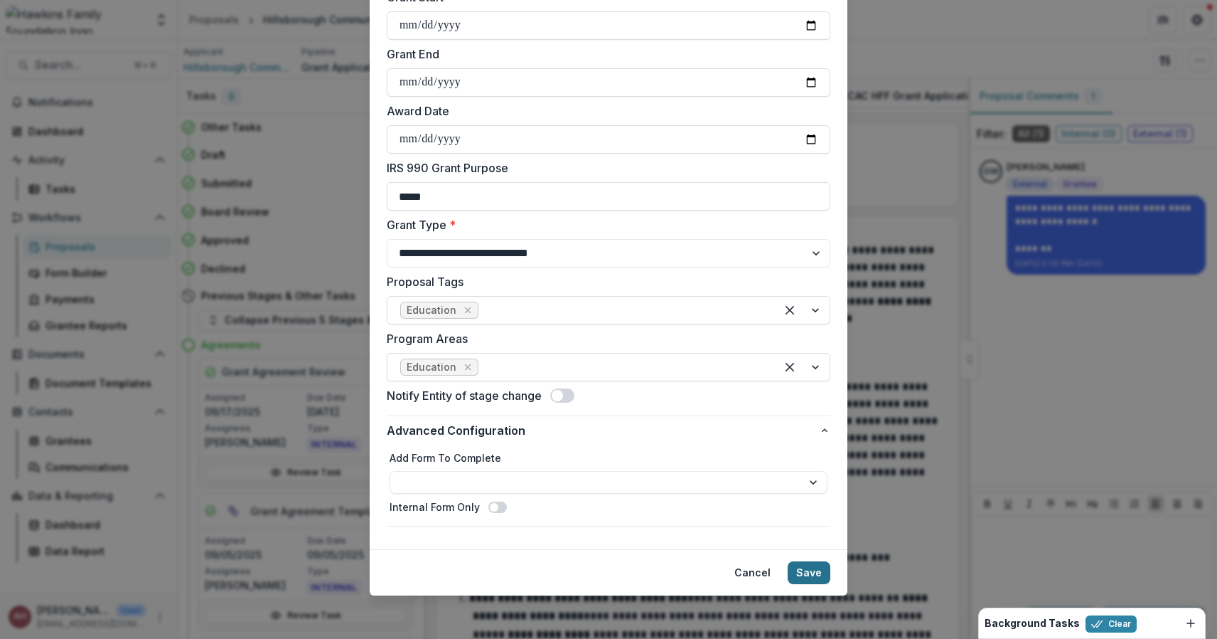
click at [815, 573] on button "Save" at bounding box center [809, 572] width 43 height 23
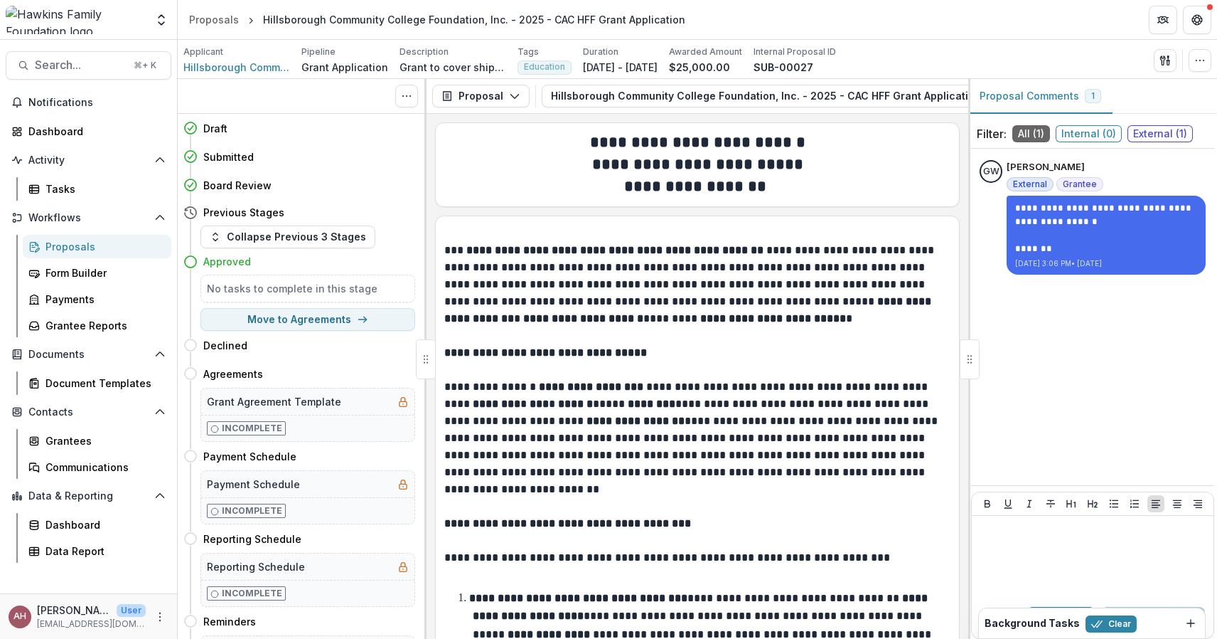
scroll to position [0, 0]
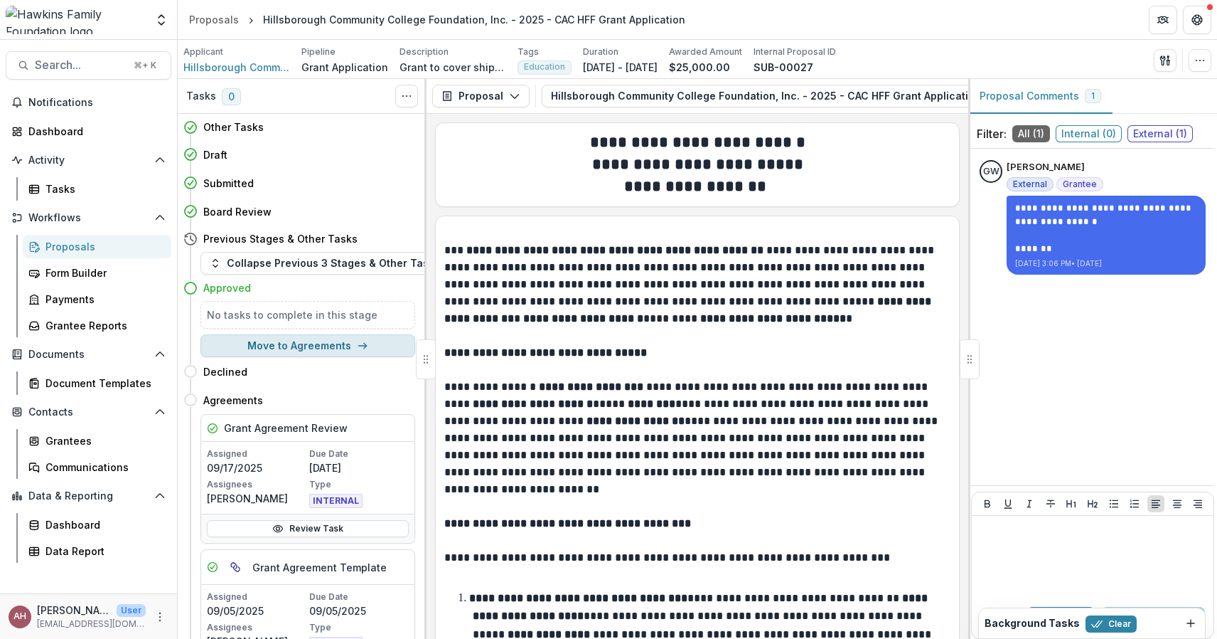
click at [338, 344] on button "Move to Agreements" at bounding box center [308, 345] width 215 height 23
select select "**********"
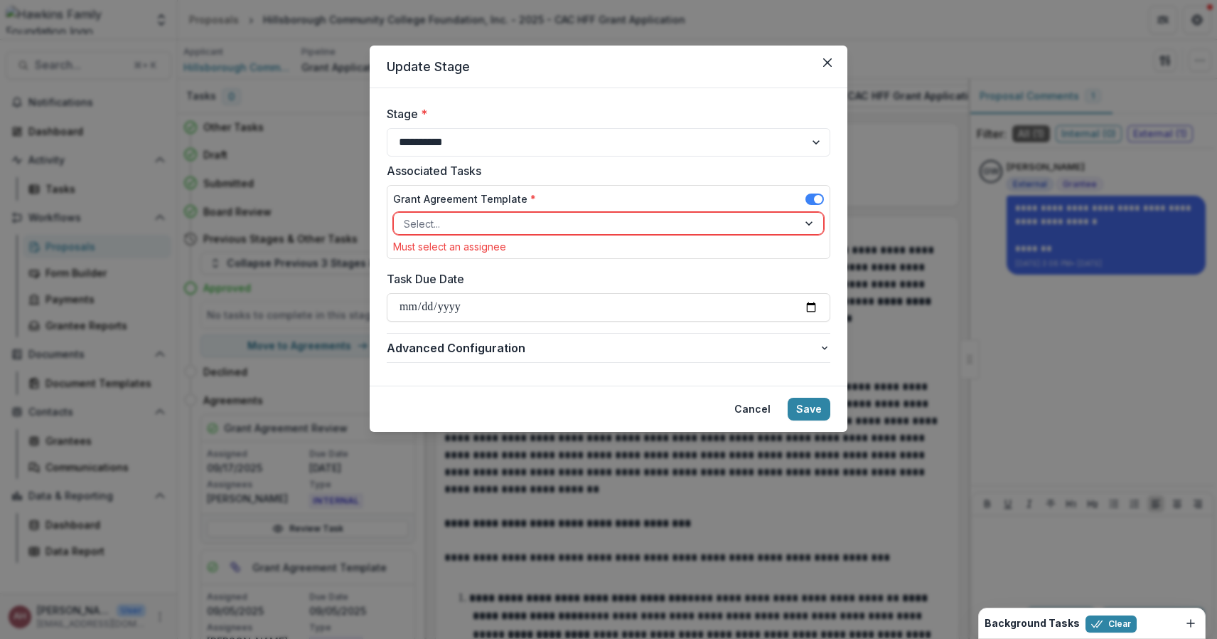
click at [493, 225] on div at bounding box center [596, 224] width 384 height 18
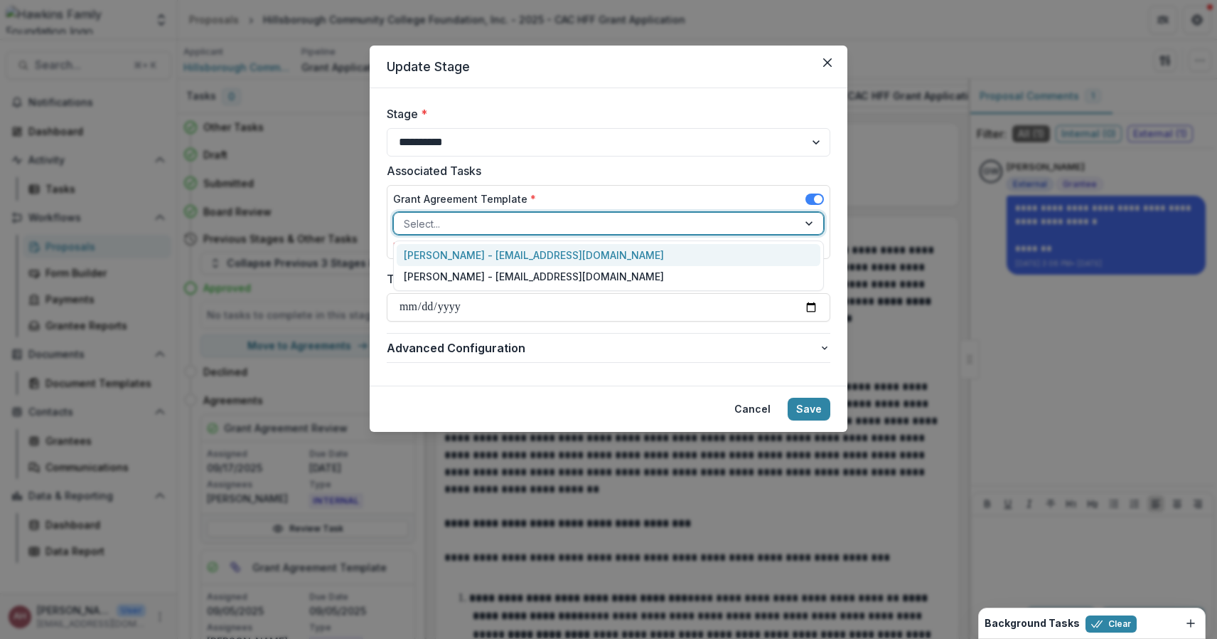
click at [489, 254] on div "[PERSON_NAME] - [EMAIL_ADDRESS][DOMAIN_NAME]" at bounding box center [609, 255] width 424 height 22
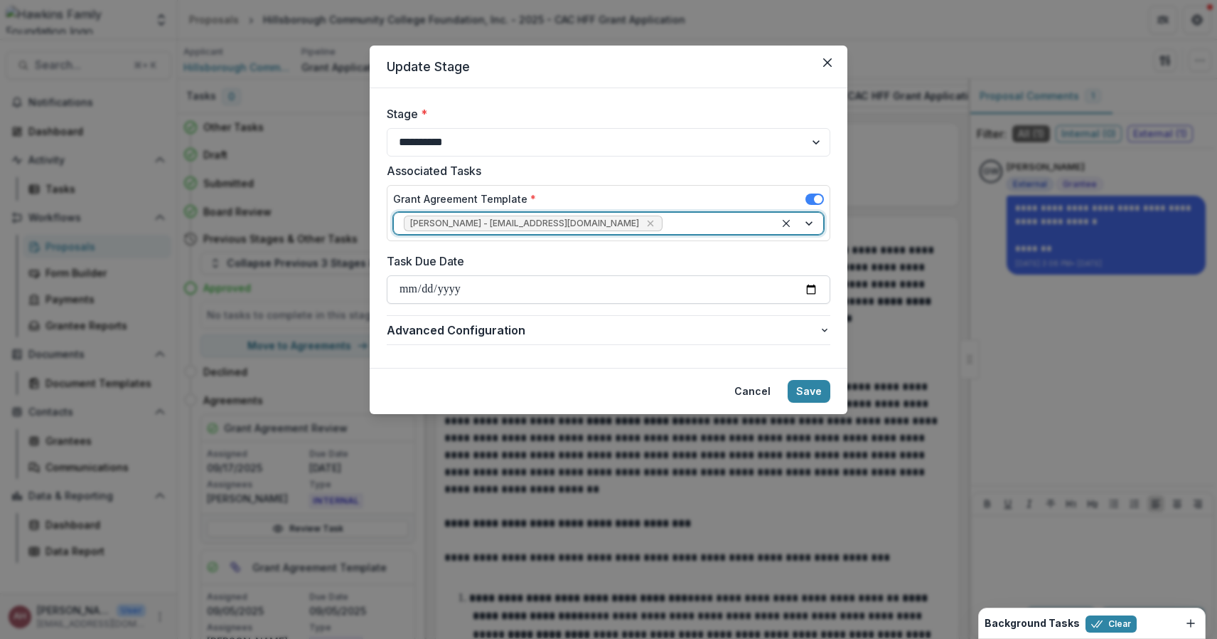
click at [484, 289] on input "Task Due Date" at bounding box center [609, 289] width 444 height 28
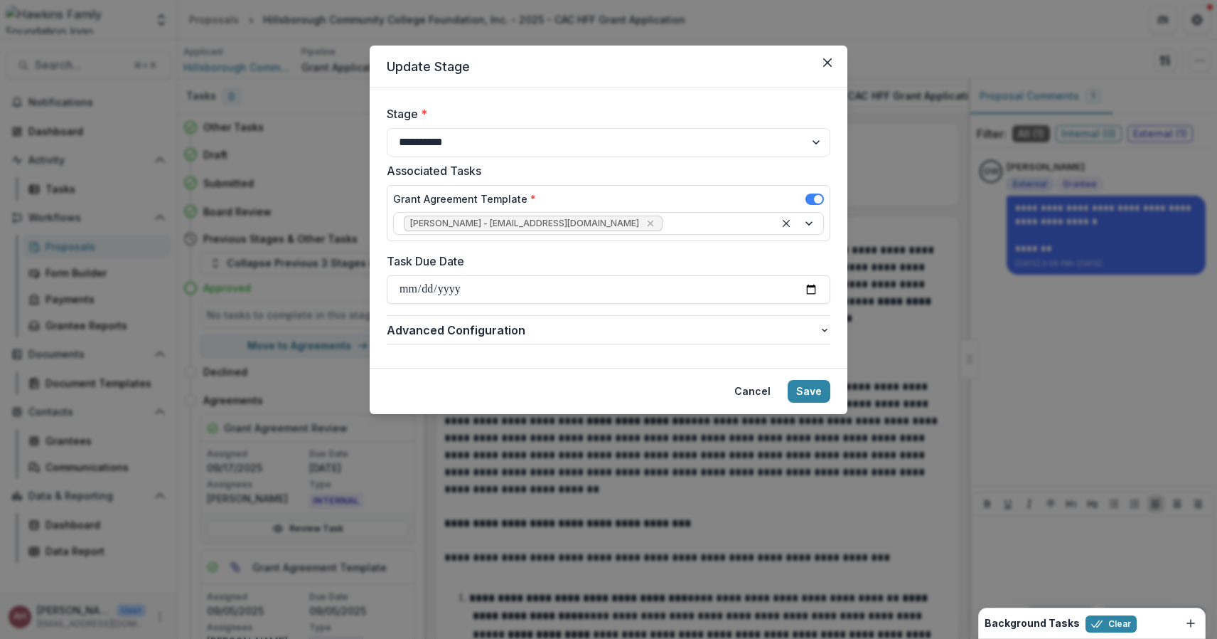
type input "**********"
click at [806, 388] on button "Save" at bounding box center [809, 391] width 43 height 23
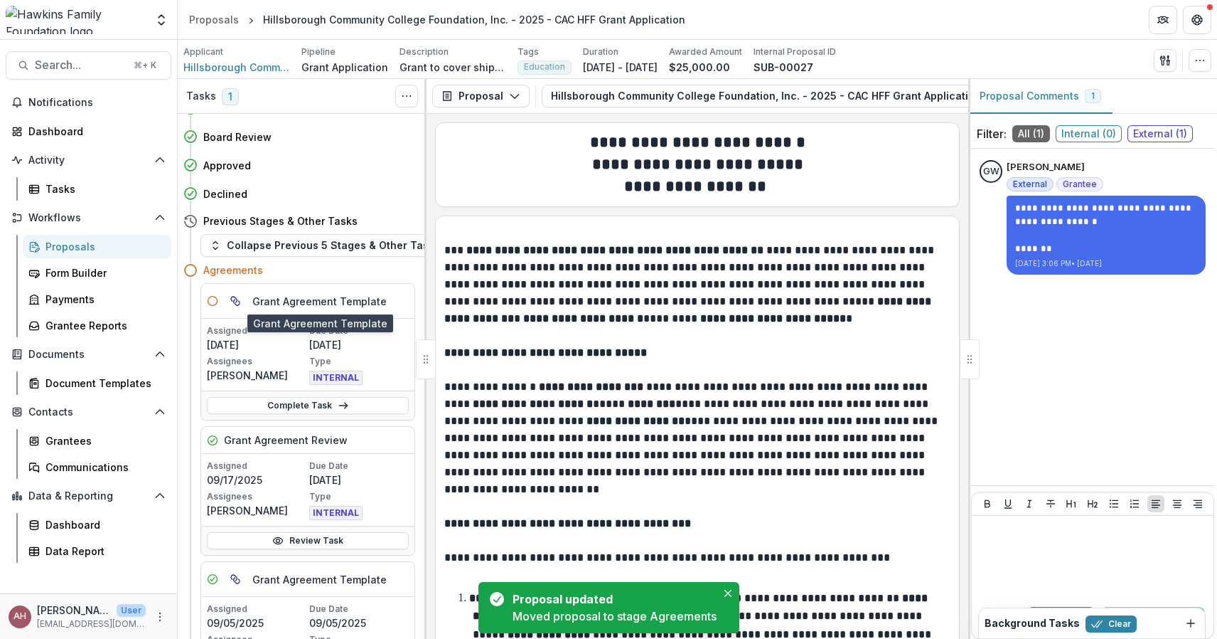
scroll to position [75, 0]
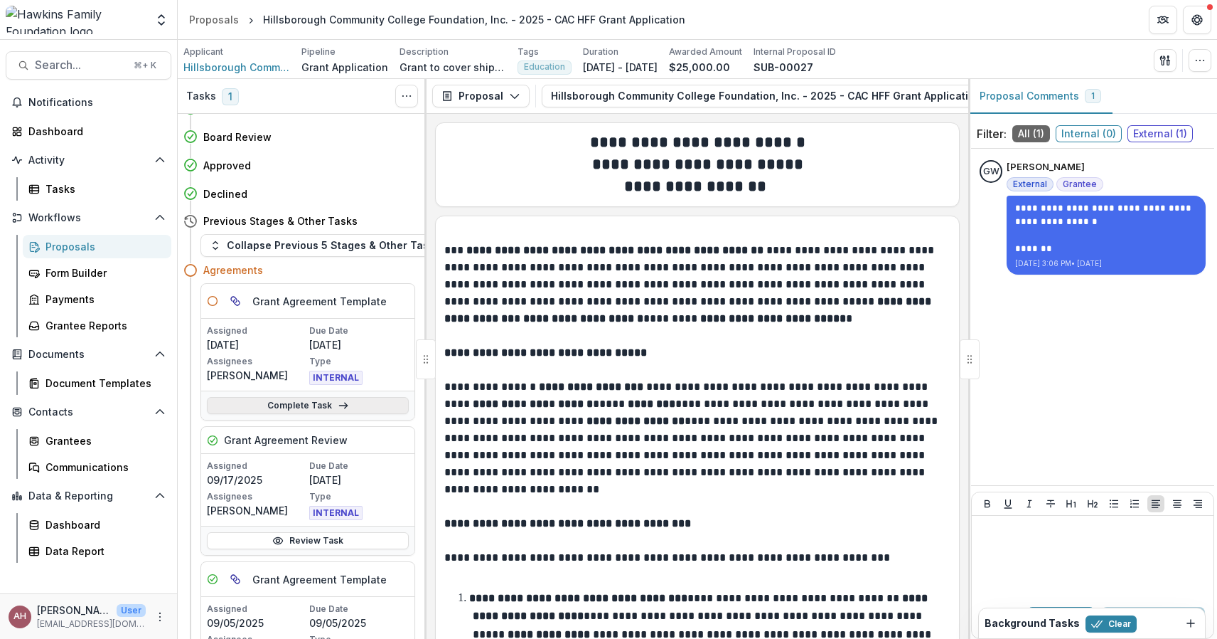
click at [299, 405] on link "Complete Task" at bounding box center [308, 405] width 202 height 17
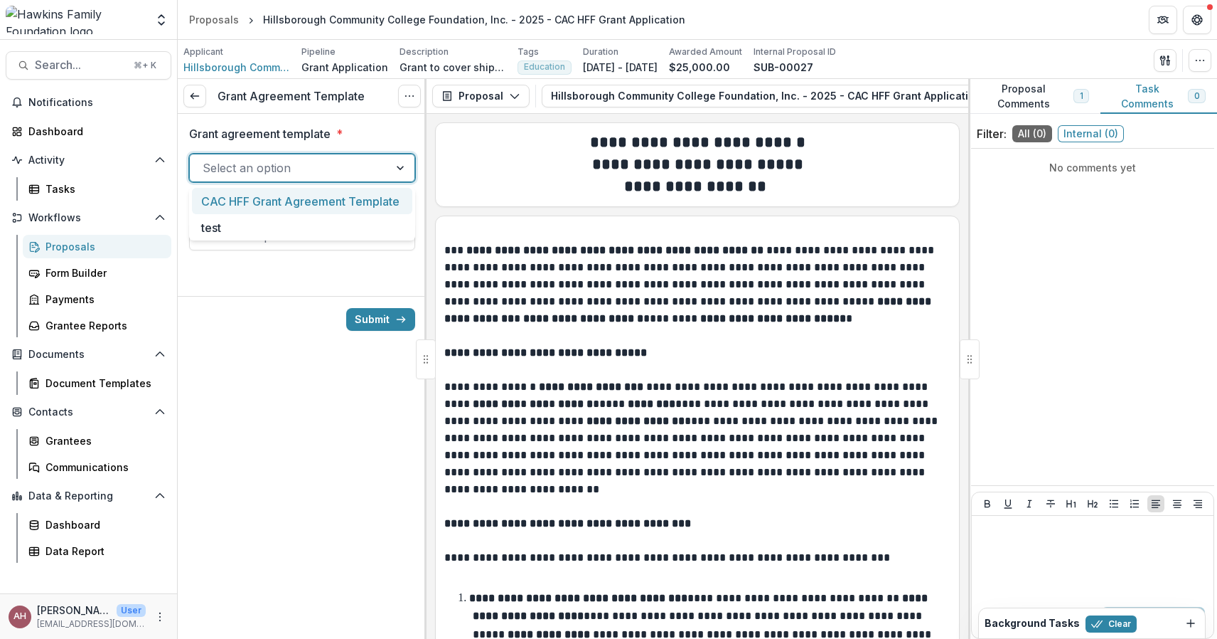
click at [325, 176] on div at bounding box center [290, 168] width 174 height 20
click at [289, 196] on div "CAC HFF Grant Agreement Template" at bounding box center [302, 201] width 220 height 26
click at [264, 228] on div at bounding box center [290, 236] width 174 height 20
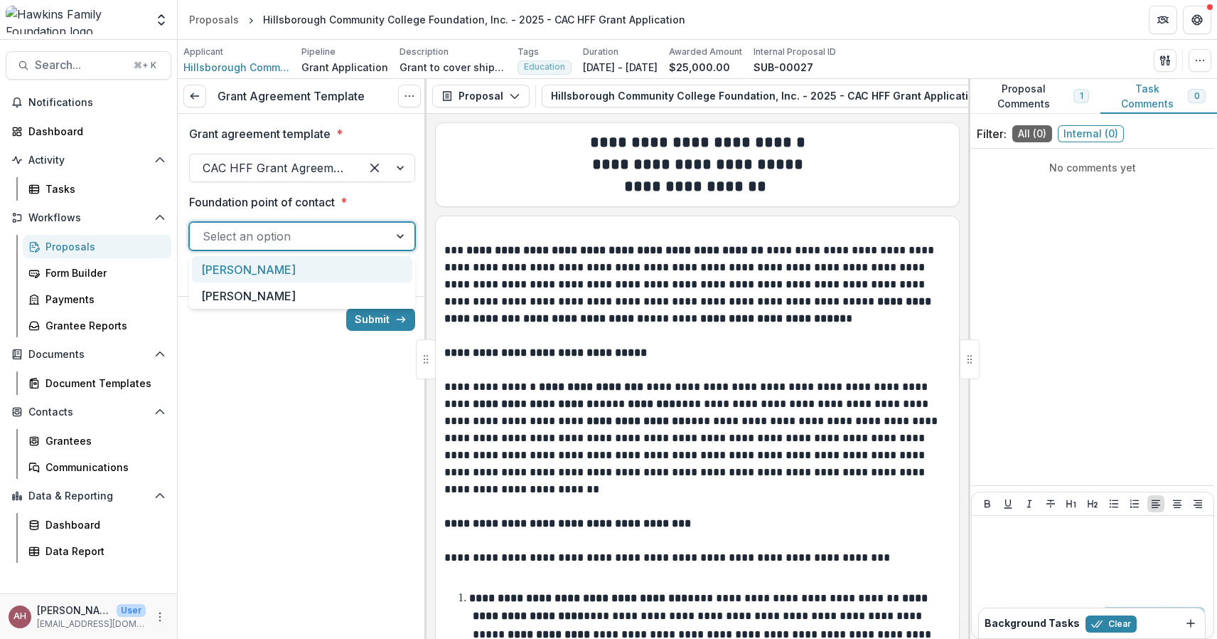
click at [258, 267] on div "[PERSON_NAME]" at bounding box center [302, 269] width 220 height 26
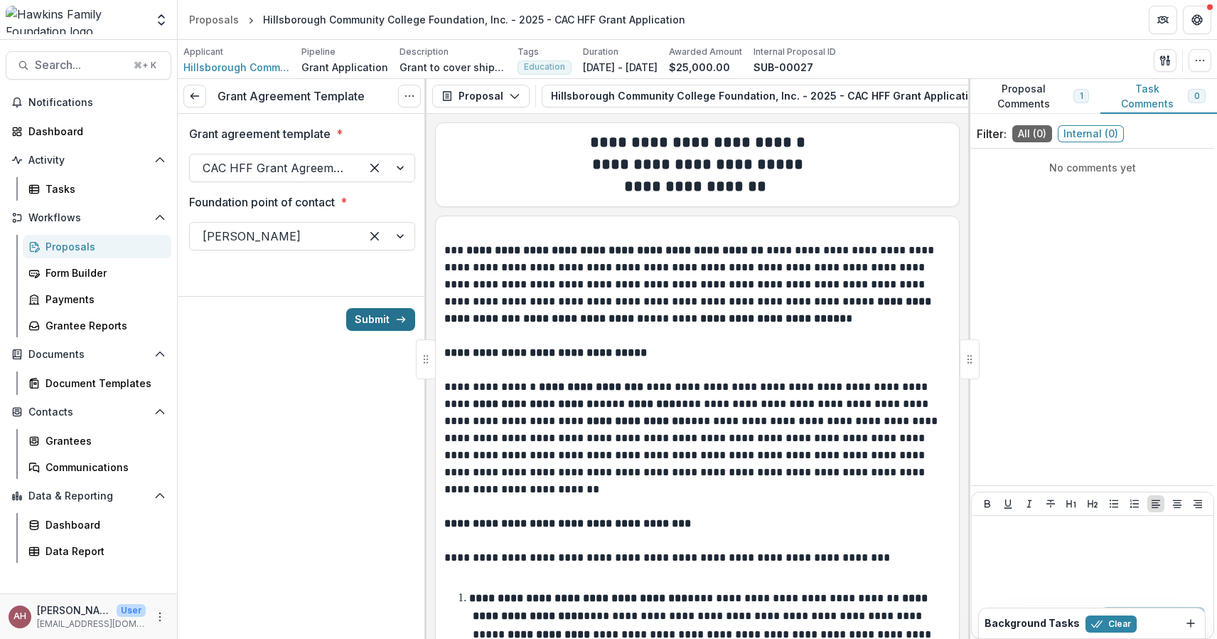
click at [365, 324] on button "Submit" at bounding box center [380, 319] width 69 height 23
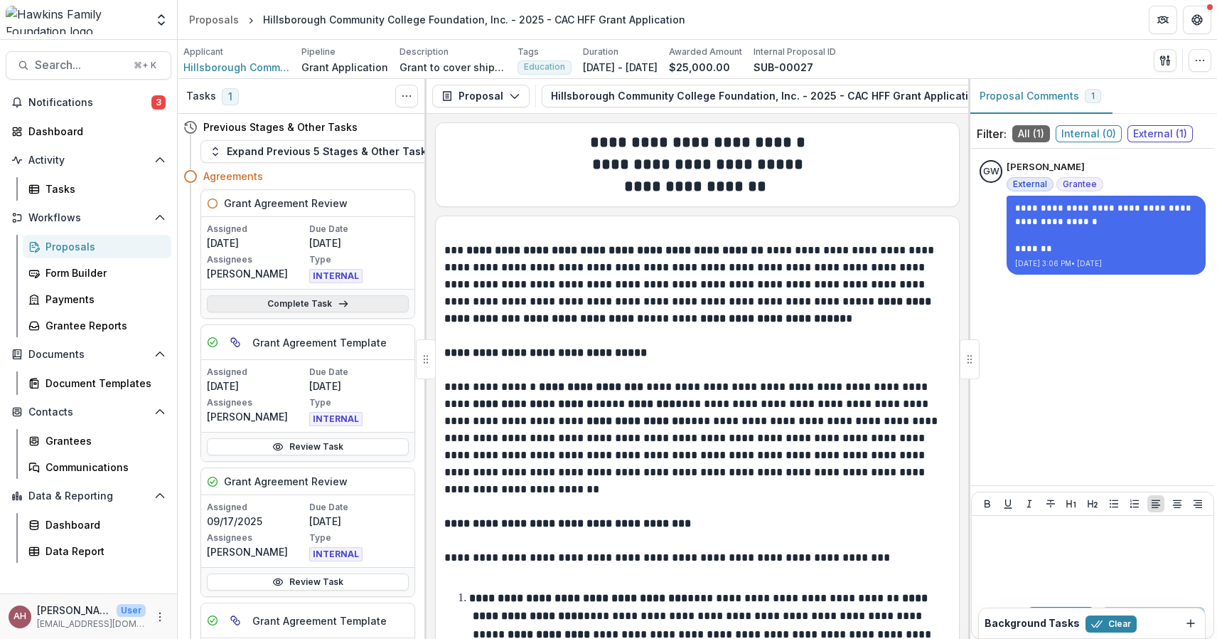
click at [313, 299] on link "Complete Task" at bounding box center [308, 303] width 202 height 17
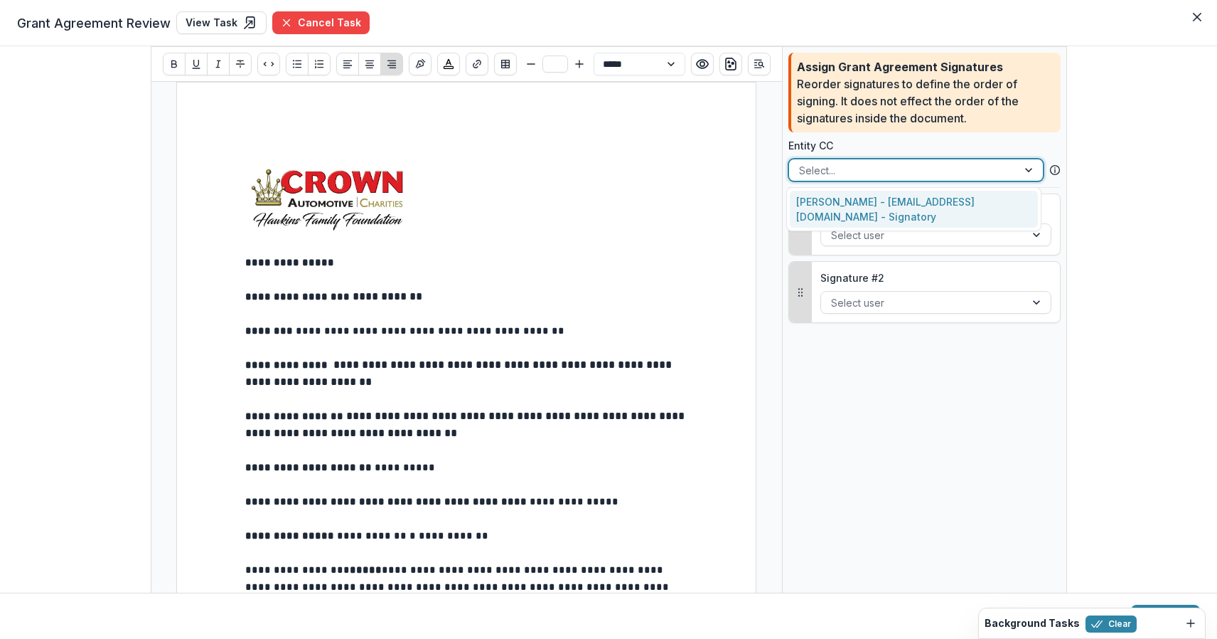
click at [904, 170] on div at bounding box center [903, 170] width 208 height 18
click at [890, 203] on div "[PERSON_NAME] - [EMAIL_ADDRESS][DOMAIN_NAME] - Signatory" at bounding box center [914, 209] width 248 height 37
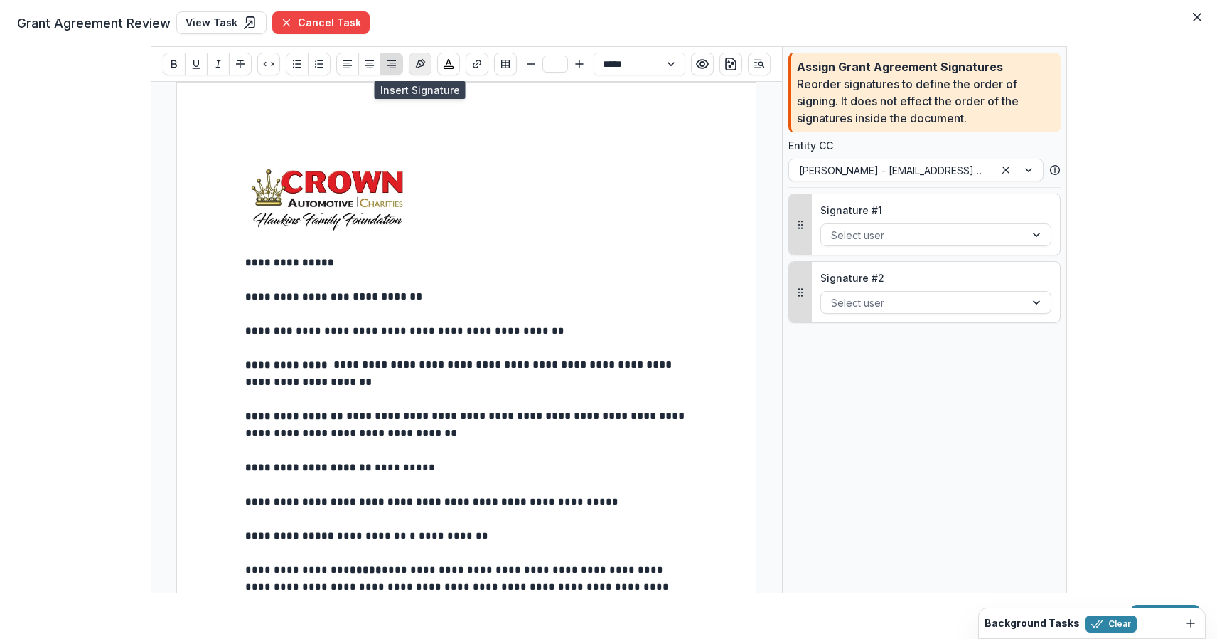
click at [419, 67] on icon "Insert Signature" at bounding box center [420, 63] width 11 height 11
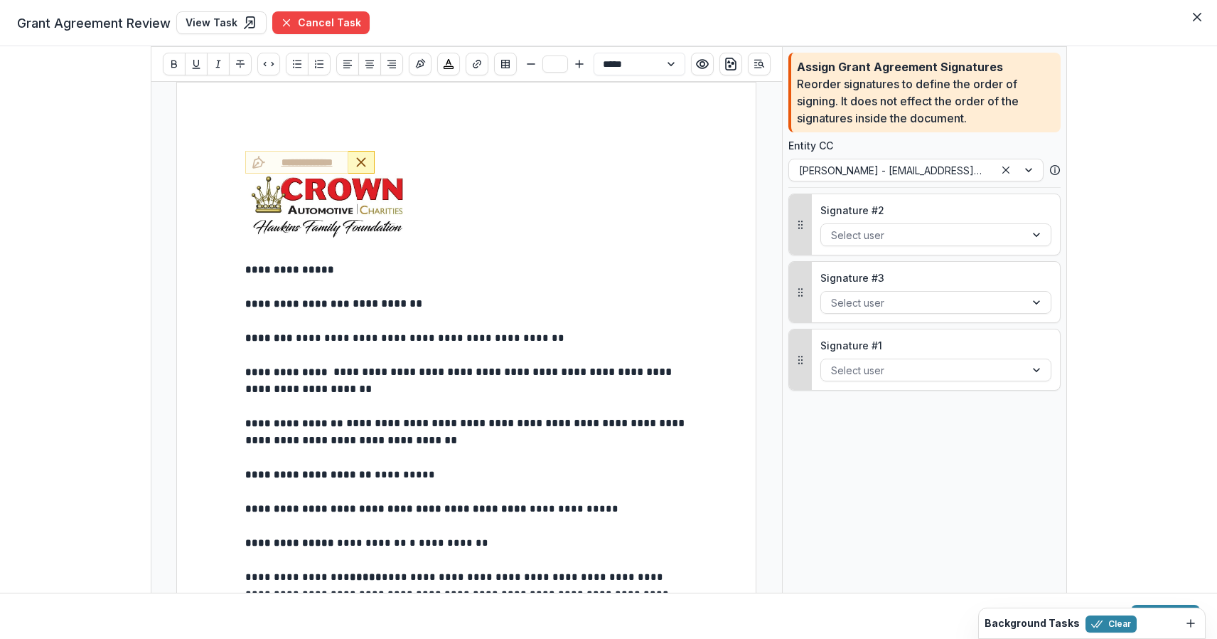
click at [359, 158] on icon "Remove Signature" at bounding box center [361, 162] width 14 height 14
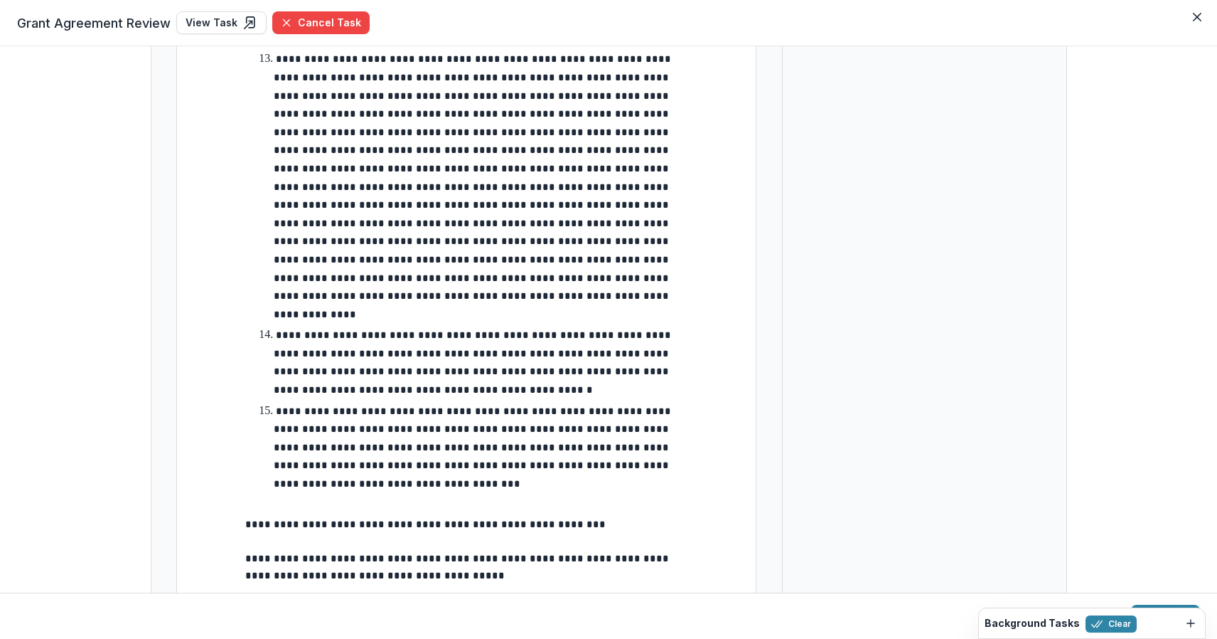
scroll to position [2438, 0]
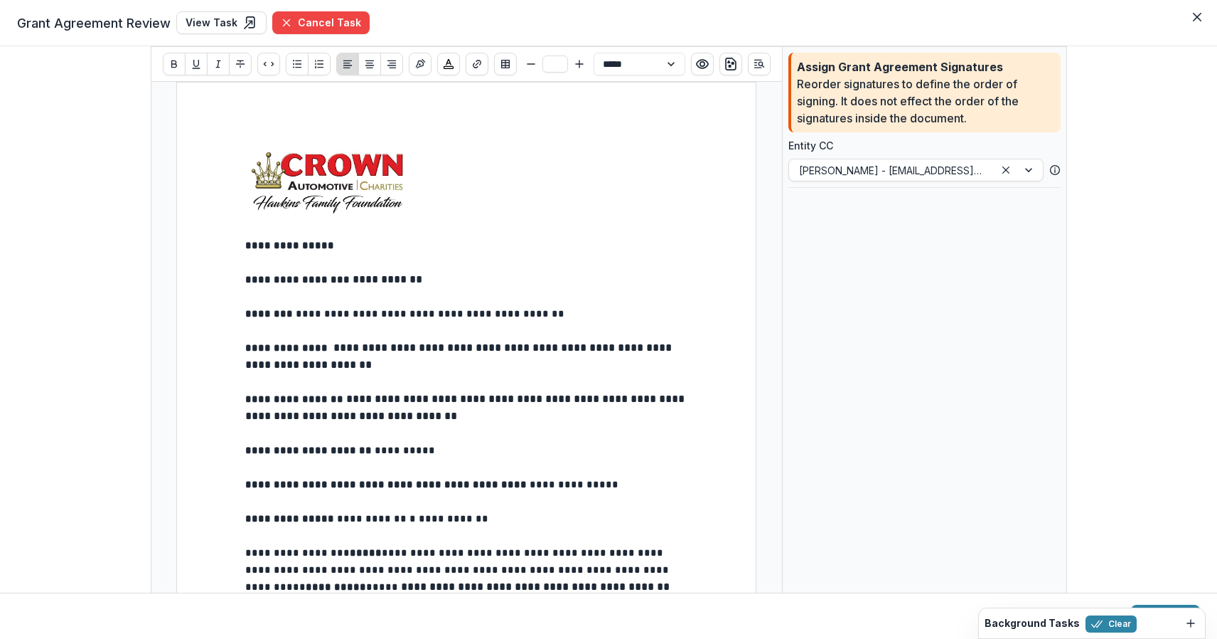
scroll to position [0, 0]
click at [416, 63] on icon "Insert Signature" at bounding box center [420, 64] width 10 height 10
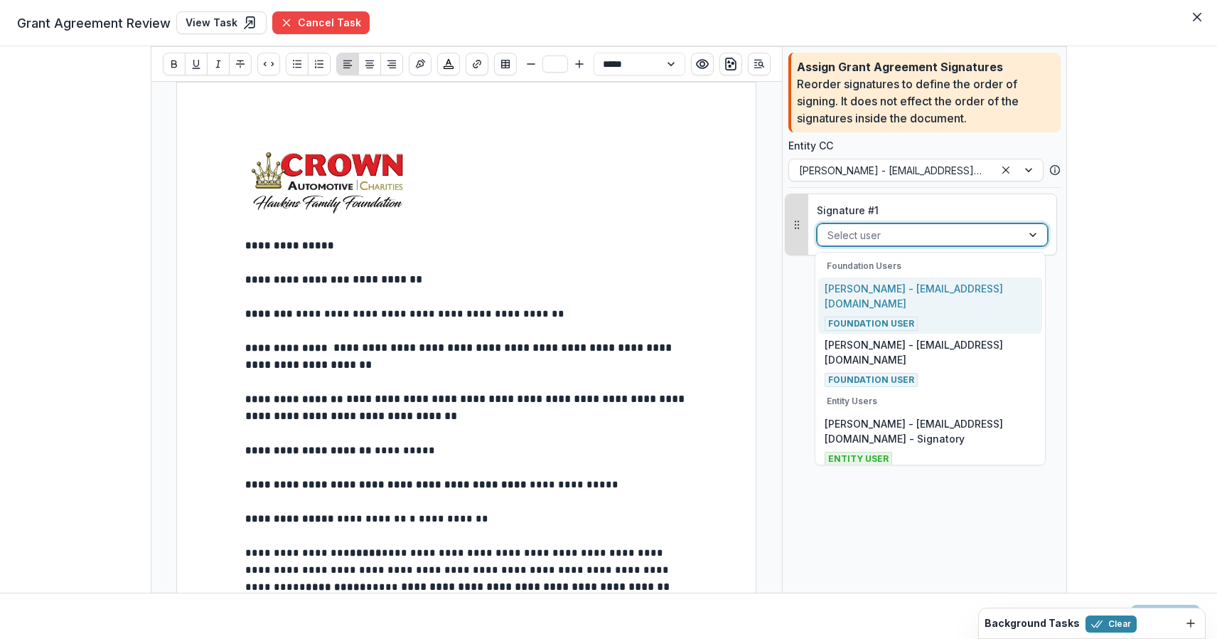
click at [1035, 233] on div at bounding box center [1035, 234] width 26 height 21
click at [899, 296] on p "[PERSON_NAME] - [EMAIL_ADDRESS][DOMAIN_NAME]" at bounding box center [930, 296] width 210 height 30
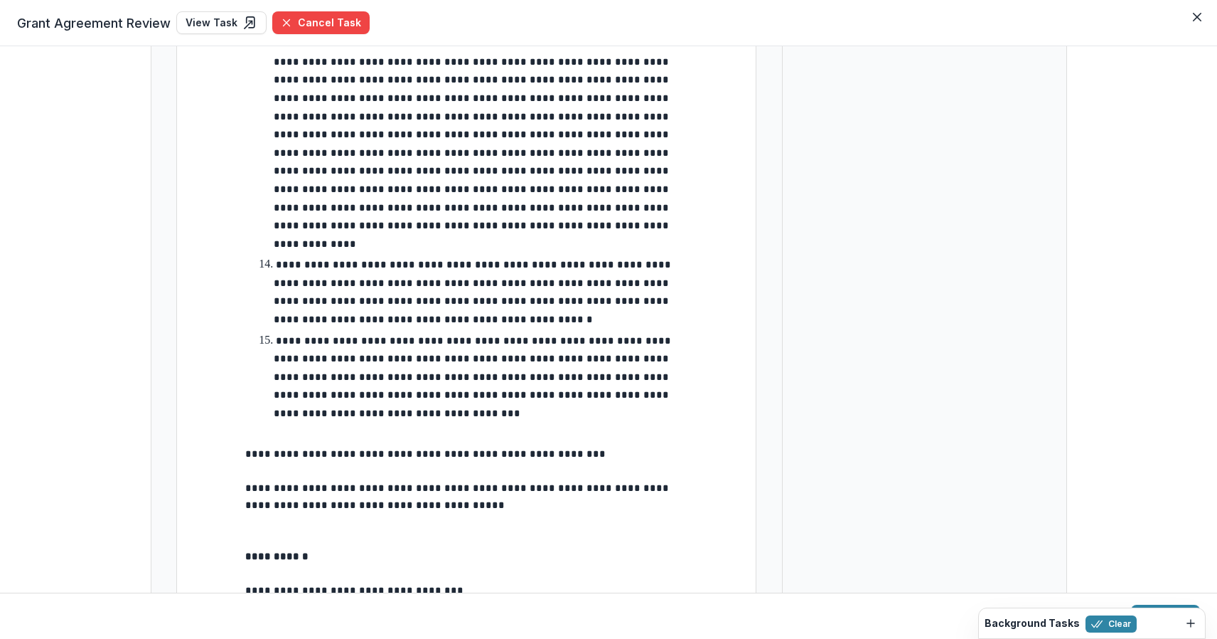
scroll to position [2507, 0]
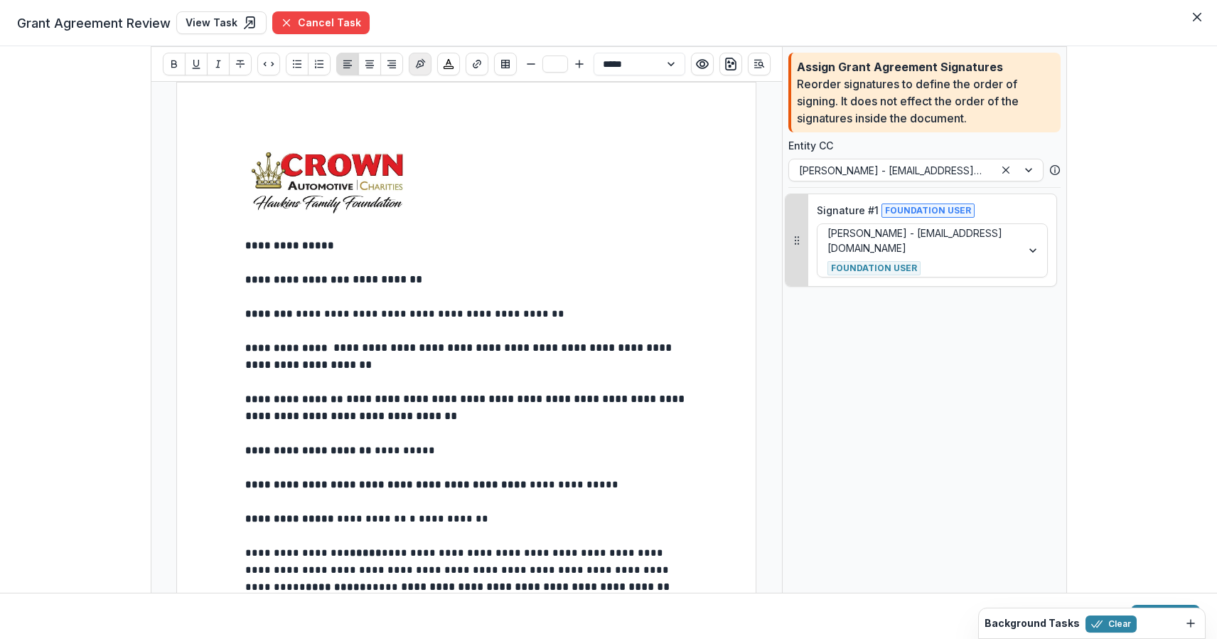
scroll to position [0, 0]
click at [416, 61] on icon "Insert Signature" at bounding box center [420, 64] width 10 height 10
click at [887, 334] on div at bounding box center [920, 334] width 184 height 18
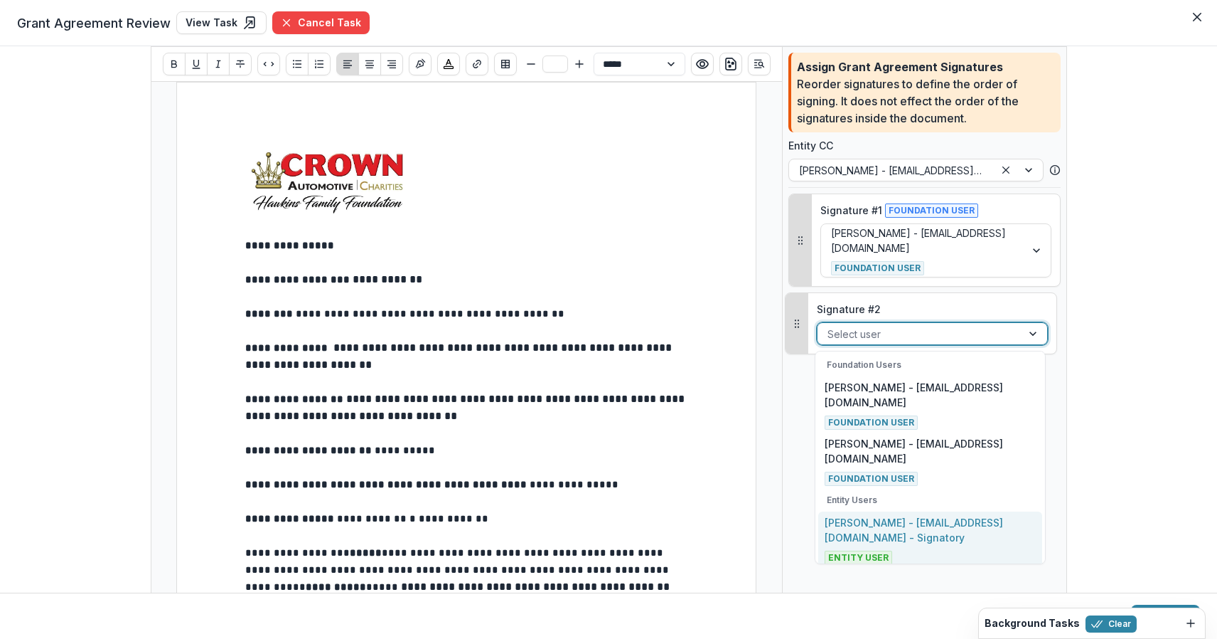
click at [882, 527] on p "[PERSON_NAME] - [EMAIL_ADDRESS][DOMAIN_NAME] - Signatory" at bounding box center [930, 530] width 210 height 30
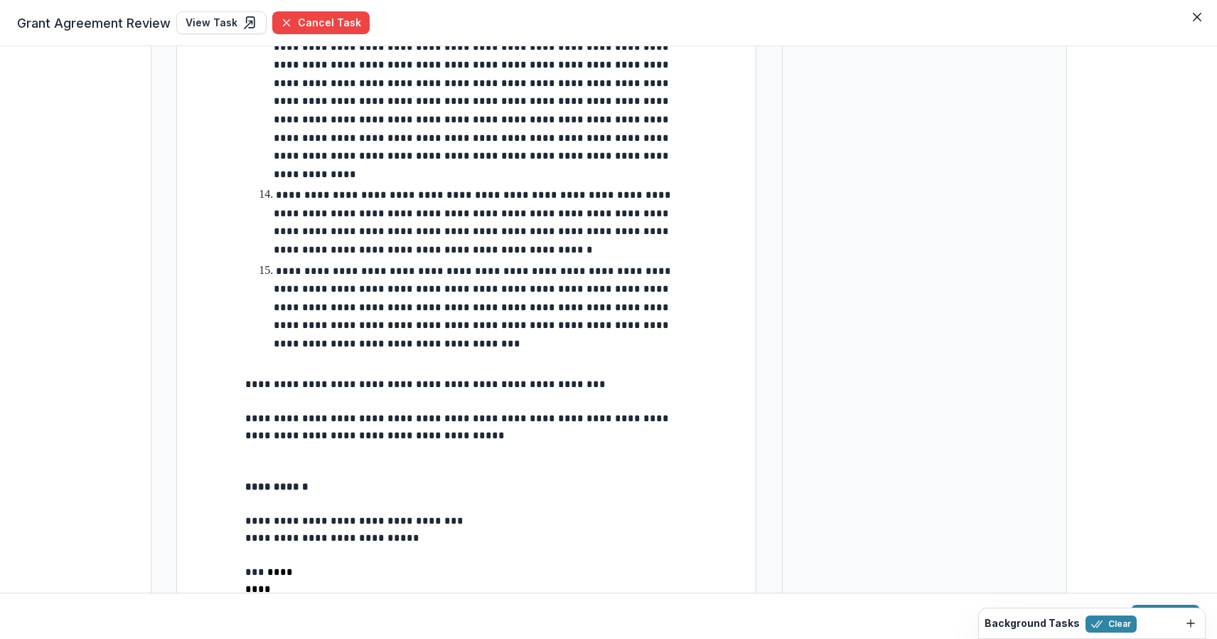
scroll to position [2578, 0]
type input "**"
drag, startPoint x: 276, startPoint y: 437, endPoint x: 337, endPoint y: 439, distance: 61.2
drag, startPoint x: 276, startPoint y: 437, endPoint x: 613, endPoint y: 450, distance: 337.3
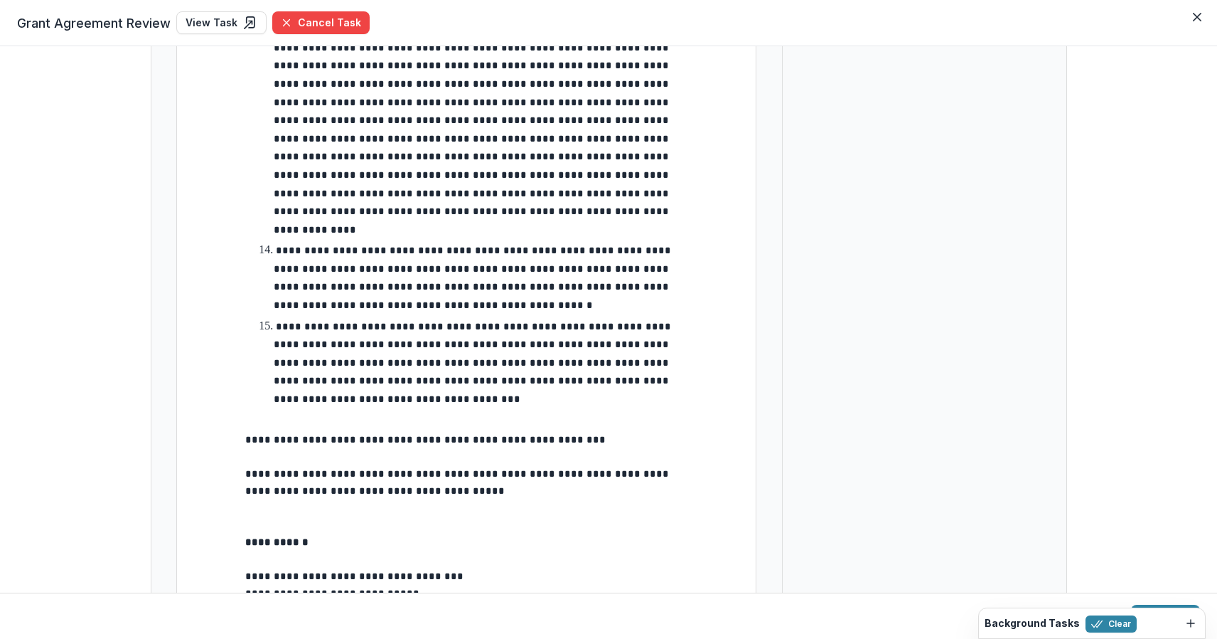
scroll to position [2523, 0]
